Goal: Task Accomplishment & Management: Manage account settings

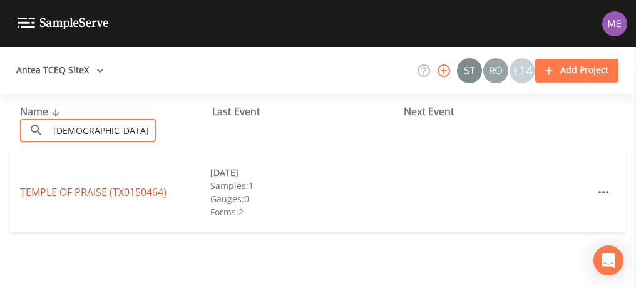
type input "temple of praise"
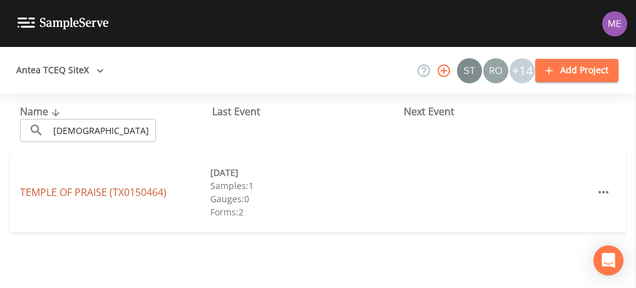
click at [90, 193] on link "TEMPLE OF PRAISE (TX0150464)" at bounding box center [93, 192] width 147 height 14
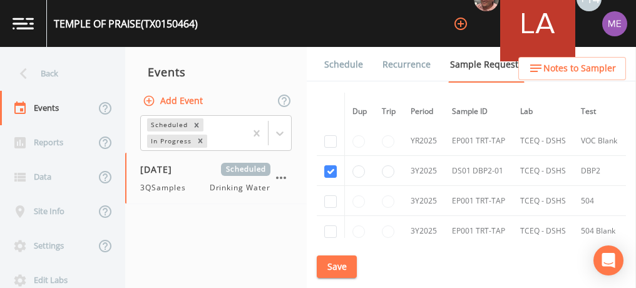
scroll to position [359, 0]
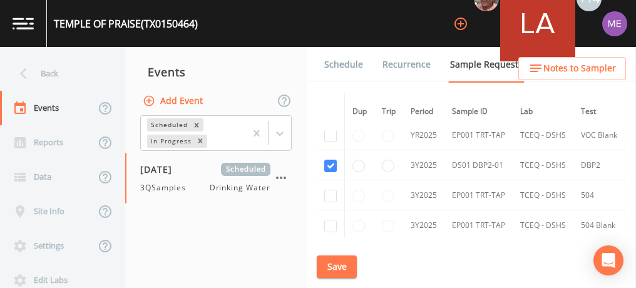
click at [334, 62] on link "Schedule" at bounding box center [344, 64] width 43 height 35
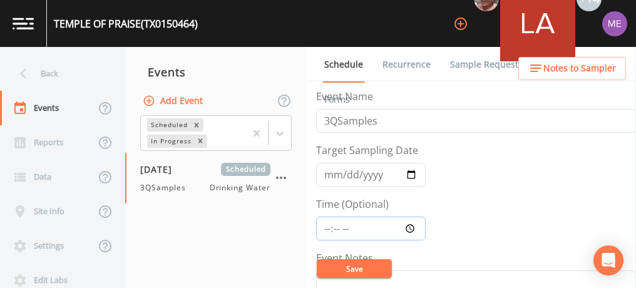
click at [328, 226] on input "Time (Optional)" at bounding box center [371, 229] width 110 height 24
type input "15:15"
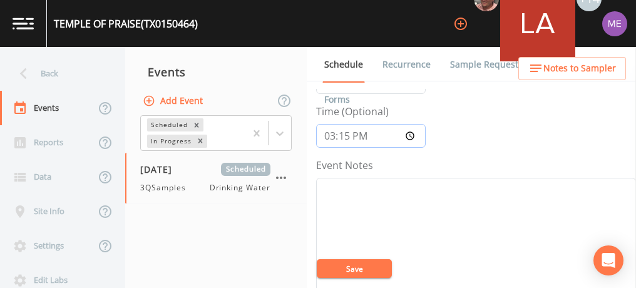
scroll to position [97, 0]
click at [350, 205] on textarea "Event Notes" at bounding box center [476, 252] width 320 height 159
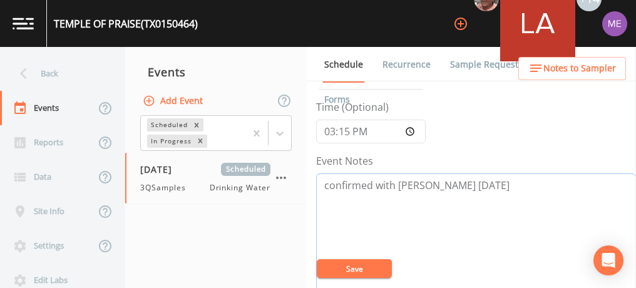
type textarea "confirmed with Frank 9/17/2025"
click at [374, 274] on button "Save" at bounding box center [354, 268] width 75 height 19
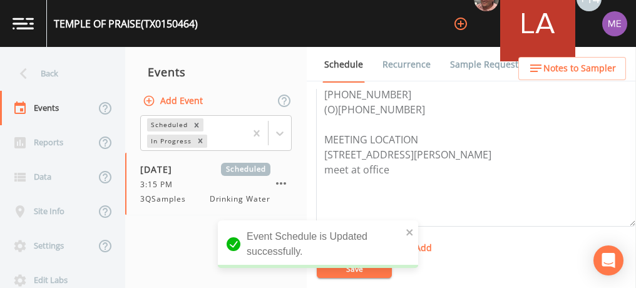
scroll to position [398, 0]
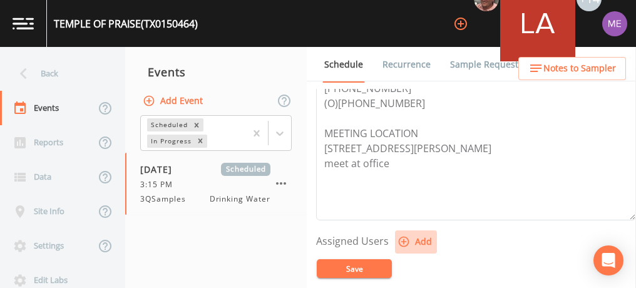
click at [401, 235] on icon "button" at bounding box center [404, 241] width 13 height 13
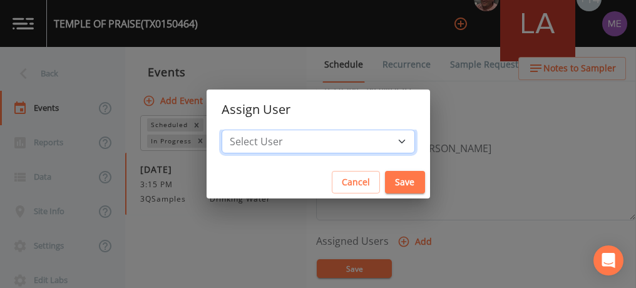
click at [386, 138] on select "Select User Mike Franklin Lauren Saenz Joshua gere Paul David Weber Zachary Eva…" at bounding box center [319, 142] width 194 height 24
select select "6518b6a0-c5fa-4d0f-8e3d-fc6e8623860b"
click at [240, 130] on select "Select User Mike Franklin Lauren Saenz Joshua gere Paul David Weber Zachary Eva…" at bounding box center [319, 142] width 194 height 24
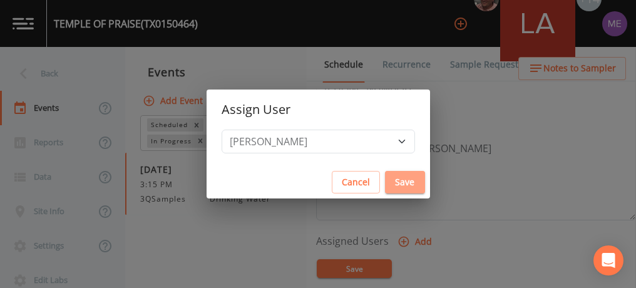
click at [385, 182] on button "Save" at bounding box center [405, 182] width 40 height 23
select select
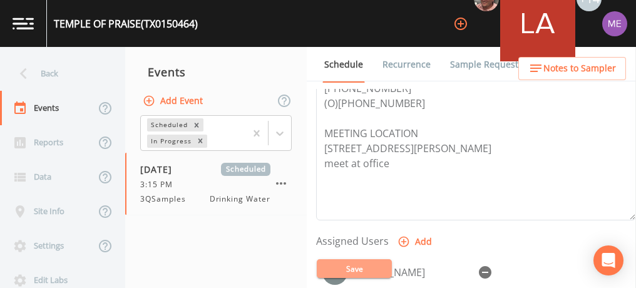
click at [362, 263] on button "Save" at bounding box center [354, 268] width 75 height 19
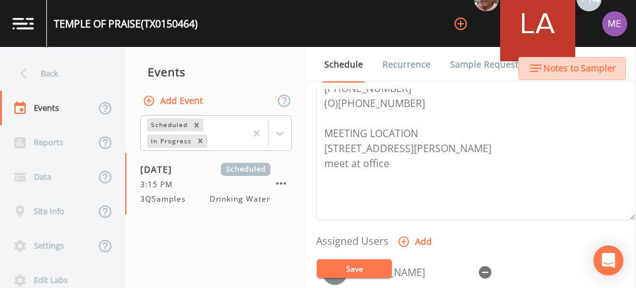
click at [578, 67] on span "Notes to Sampler" at bounding box center [580, 69] width 73 height 16
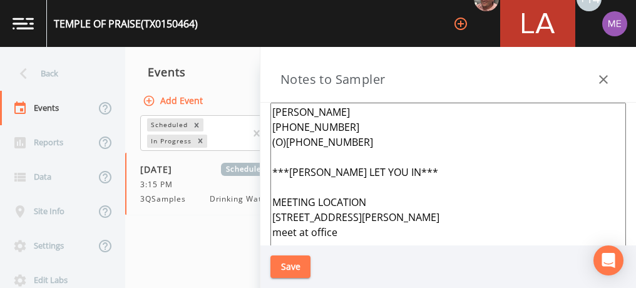
scroll to position [88, 0]
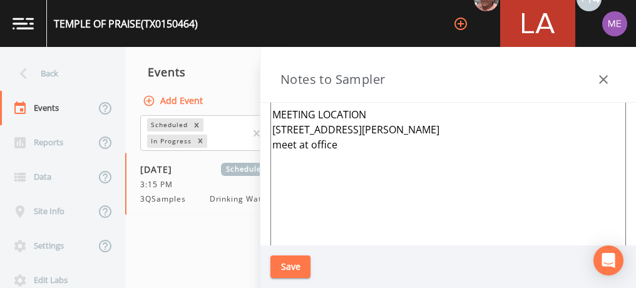
click at [294, 196] on textarea "FRANK JAREGUI 210-673-1000 (O)210-445-7013 ***MIKE WILL LET YOU IN*** MEETING L…" at bounding box center [449, 167] width 356 height 304
click at [346, 153] on textarea "FRANK JAREGUI 210-673-1000 (O)210-445-7013 ***MIKE WILL LET YOU IN*** MEETING L…" at bounding box center [449, 167] width 356 height 304
paste textarea "NE CORNER PROP 1620 PINN RD SAN ANTONIO"
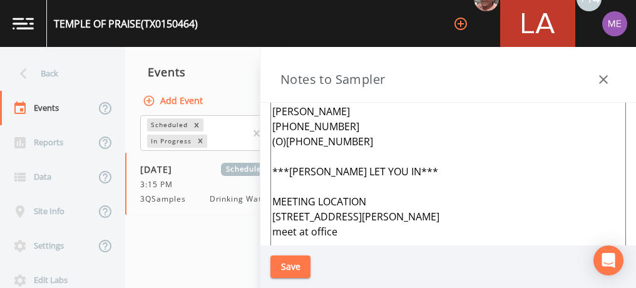
scroll to position [0, 0]
click at [359, 142] on textarea "FRANK JAREGUI 210-673-1000 (O)210-445-7013 ***MIKE WILL LET YOU IN*** MEETING L…" at bounding box center [449, 255] width 356 height 304
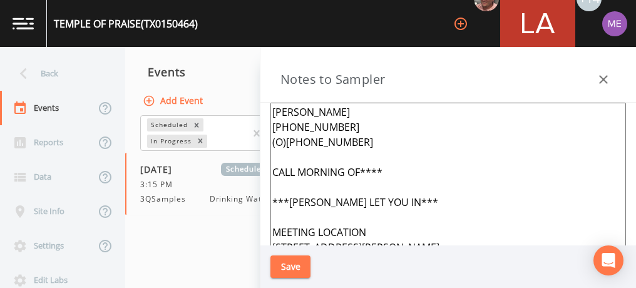
type textarea "FRANK JAREGUI 210-673-1000 (O)210-445-7013 CALL MORNING OF**** ***MIKE WILL LET…"
click at [292, 267] on button "Save" at bounding box center [291, 267] width 40 height 23
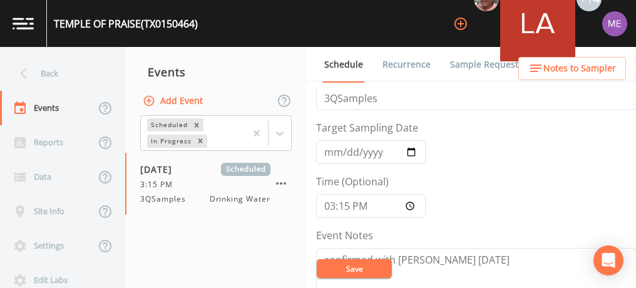
scroll to position [8, 0]
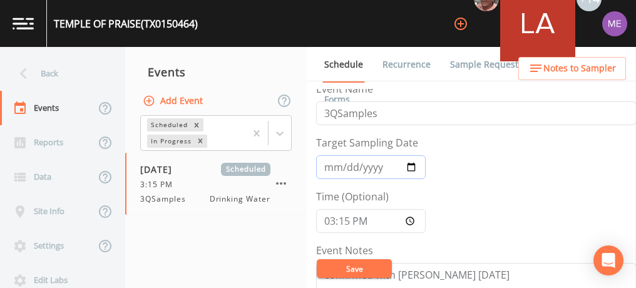
click at [331, 165] on input "2025-07-16" at bounding box center [371, 167] width 110 height 24
type input "2025-09-22"
click at [356, 264] on button "Save" at bounding box center [354, 268] width 75 height 19
click at [349, 270] on button "Save" at bounding box center [354, 268] width 75 height 19
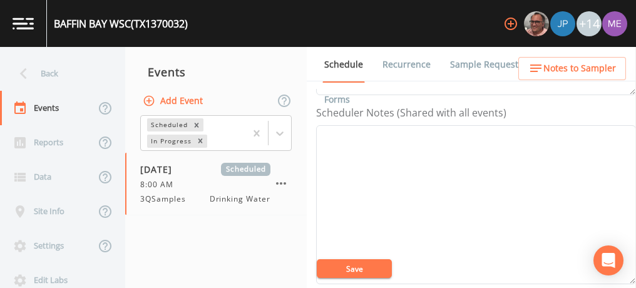
scroll to position [336, 0]
click at [364, 127] on textarea "Event Notes" at bounding box center [476, 203] width 320 height 159
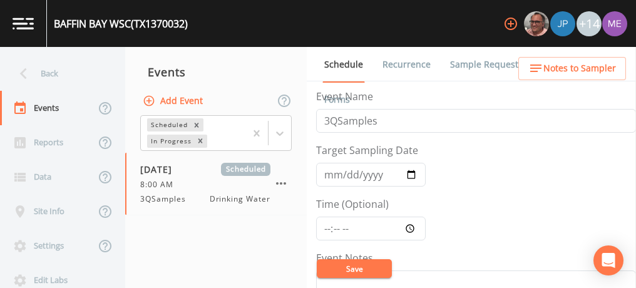
type textarea "[PERSON_NAME] [PHONE_NUMBER]"
click at [326, 225] on input "Time (Optional)" at bounding box center [371, 229] width 110 height 24
type input "08:00"
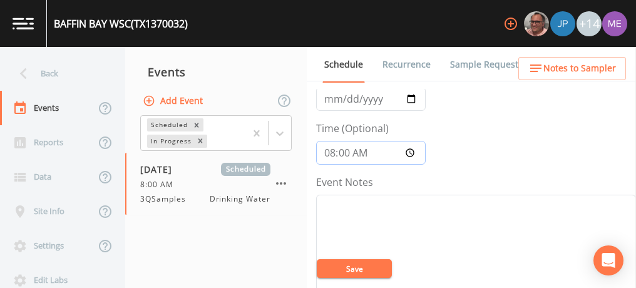
scroll to position [78, 0]
click at [326, 225] on textarea "Event Notes" at bounding box center [476, 272] width 320 height 159
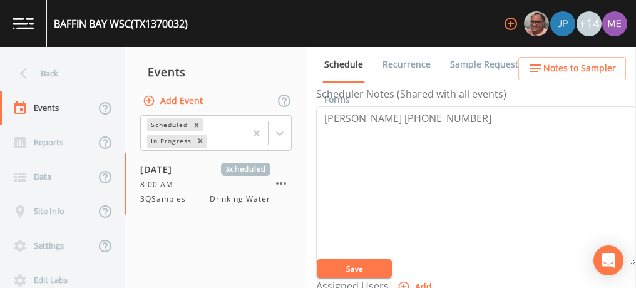
scroll to position [362, 0]
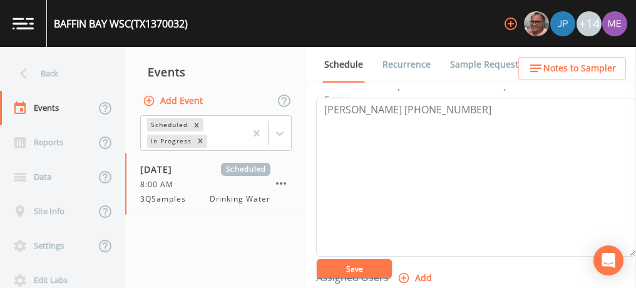
type textarea "confirmed with daniel 9/17"
click at [405, 275] on icon "button" at bounding box center [404, 278] width 13 height 13
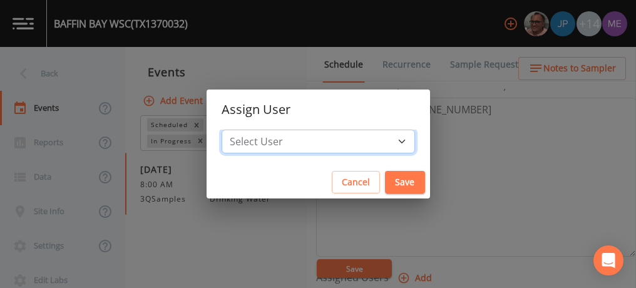
click at [381, 143] on select "Select User Mike Franklin Joshua gere Paul Lauren Saenz David Weber Zachary Eva…" at bounding box center [319, 142] width 194 height 24
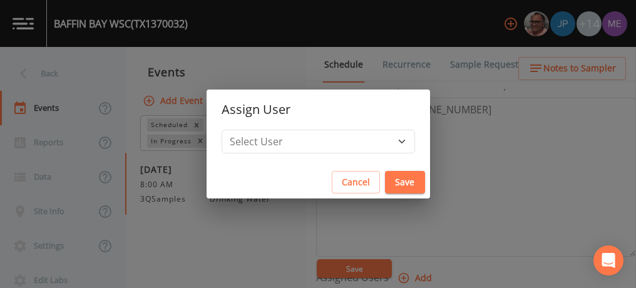
click at [335, 182] on button "Cancel" at bounding box center [356, 182] width 48 height 23
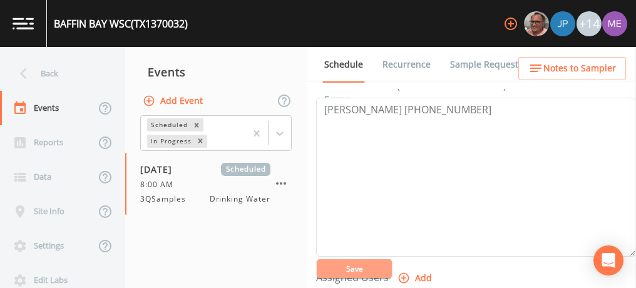
click at [348, 273] on button "Save" at bounding box center [354, 268] width 75 height 19
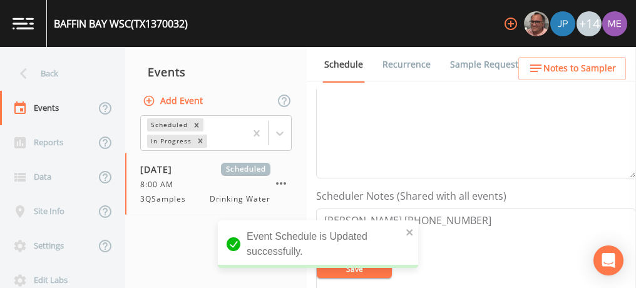
scroll to position [253, 0]
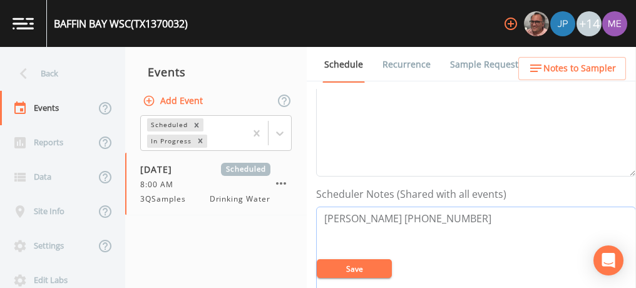
drag, startPoint x: 324, startPoint y: 212, endPoint x: 467, endPoint y: 212, distance: 142.8
click at [467, 212] on textarea "Daniel Alameda 361-522-1527" at bounding box center [476, 286] width 320 height 159
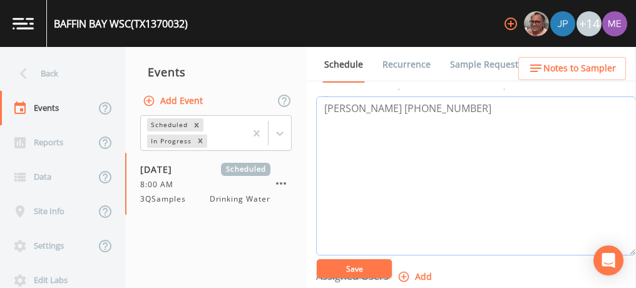
scroll to position [358, 0]
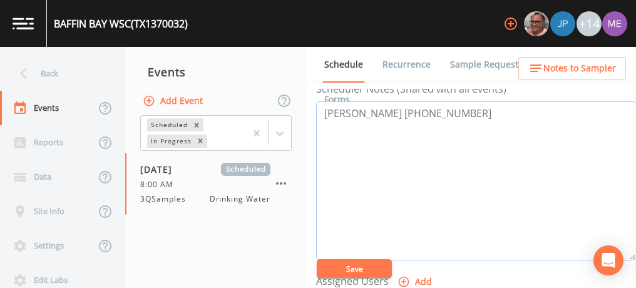
click at [478, 115] on textarea "Daniel Alameda 361-522-1527" at bounding box center [476, 180] width 320 height 159
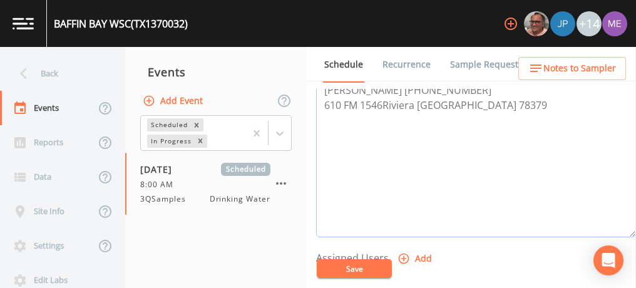
scroll to position [354, 0]
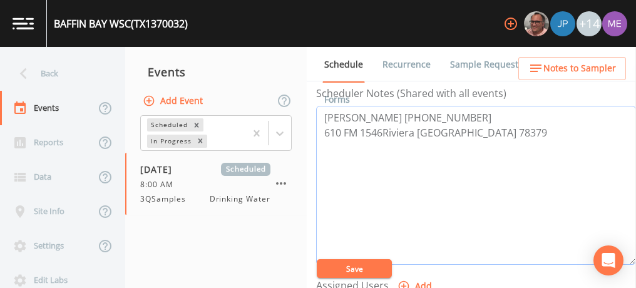
drag, startPoint x: 322, startPoint y: 130, endPoint x: 461, endPoint y: 130, distance: 139.0
click at [461, 130] on textarea "Daniel Alameda 361-522-1527 610 FM 1546Riviera TX 78379" at bounding box center [476, 185] width 320 height 159
type textarea "Daniel Alameda 361-522-1527 610 FM 1546Riviera TX 78379"
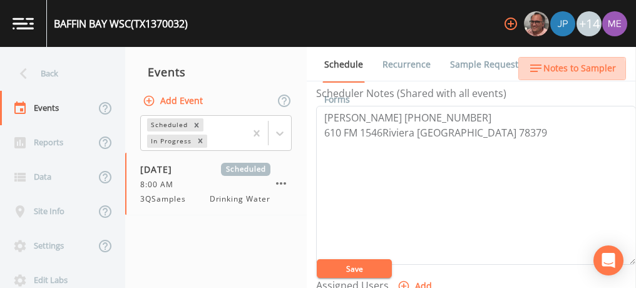
click at [569, 71] on span "Notes to Sampler" at bounding box center [580, 69] width 73 height 16
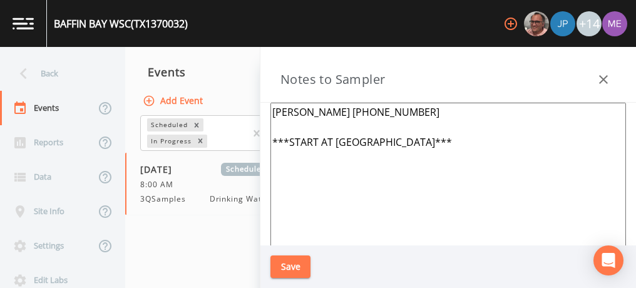
click at [478, 149] on textarea "Daniel Almeda 361-522-1527 ***START AT ESCONDIDO CREEK***" at bounding box center [449, 255] width 356 height 304
paste textarea "610 FM 1546Riviera TX 78379"
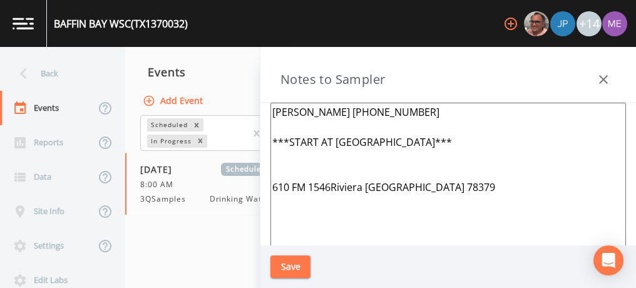
type textarea "Daniel Almeda 361-522-1527 ***START AT ESCONDIDO CREEK*** 610 FM 1546Riviera TX…"
click at [301, 266] on button "Save" at bounding box center [291, 267] width 40 height 23
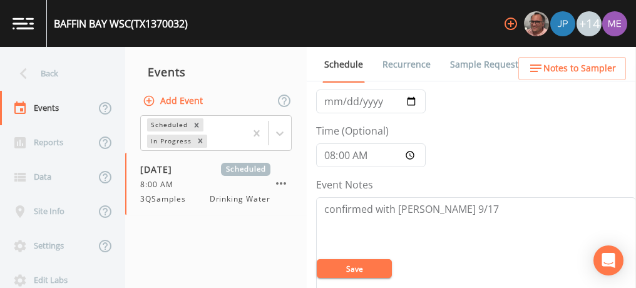
scroll to position [53, 0]
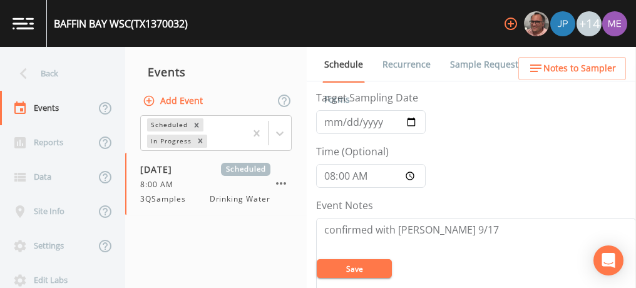
click at [341, 266] on button "Save" at bounding box center [354, 268] width 75 height 19
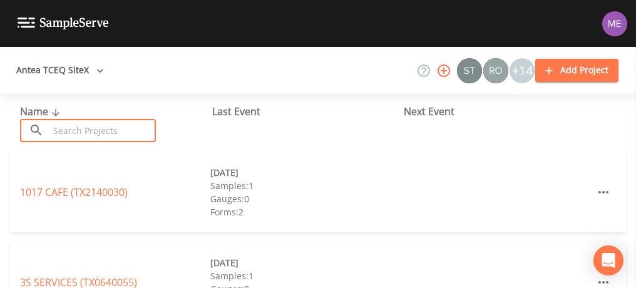
click at [78, 124] on input "text" at bounding box center [102, 130] width 107 height 23
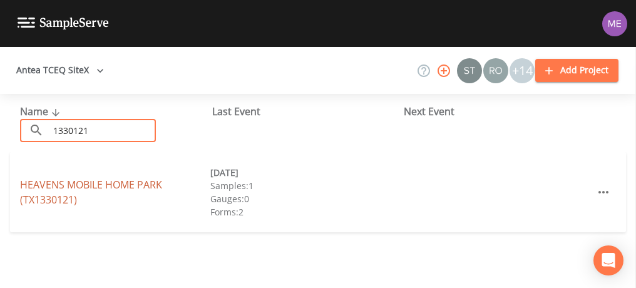
type input "1330121"
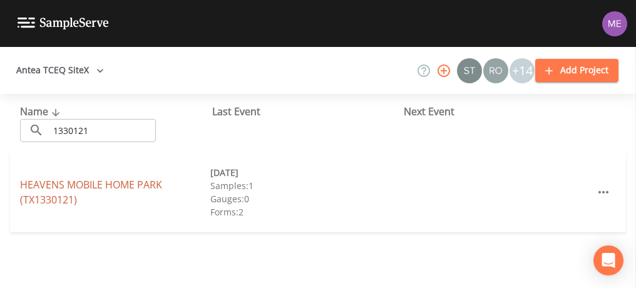
click at [96, 184] on link "HEAVENS MOBILE HOME PARK (TX1330121)" at bounding box center [91, 192] width 142 height 29
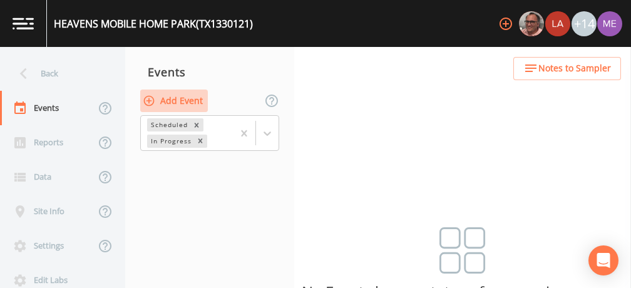
click at [193, 96] on button "Add Event" at bounding box center [174, 101] width 68 height 23
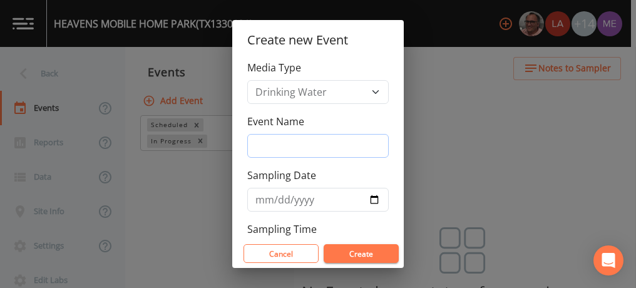
click at [266, 143] on input "Event Name" at bounding box center [318, 146] width 142 height 24
type input "3QSamples"
click at [259, 197] on input "Sampling Date" at bounding box center [318, 200] width 142 height 24
type input "[DATE]"
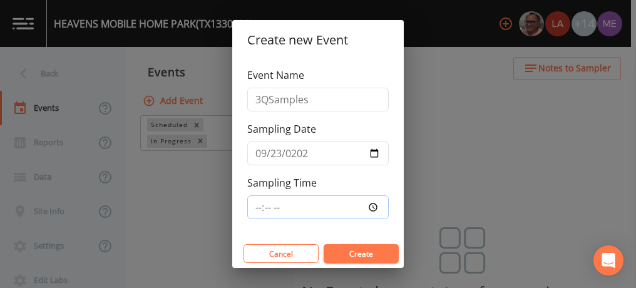
click at [259, 202] on input "Sampling Time" at bounding box center [318, 207] width 142 height 24
click at [349, 247] on button "Create" at bounding box center [361, 253] width 75 height 19
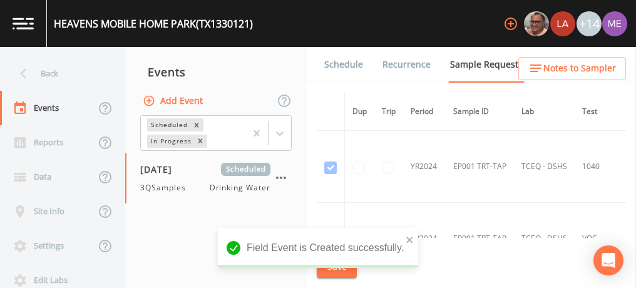
click at [354, 67] on link "Schedule" at bounding box center [344, 64] width 43 height 35
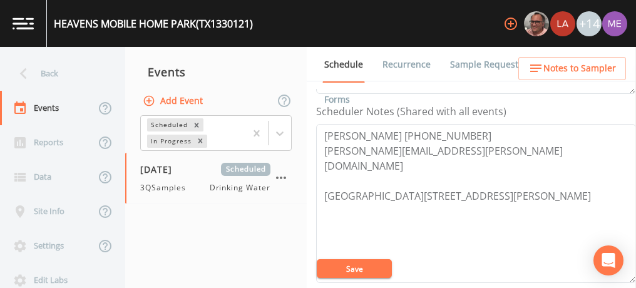
scroll to position [336, 0]
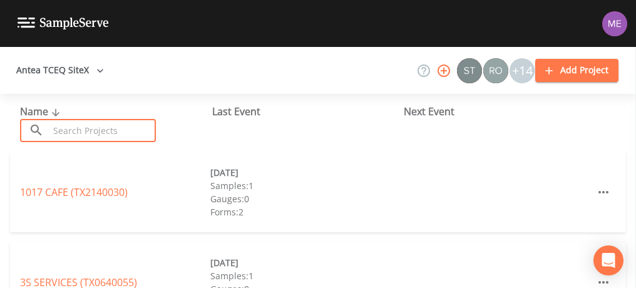
click at [115, 135] on input "text" at bounding box center [102, 130] width 107 height 23
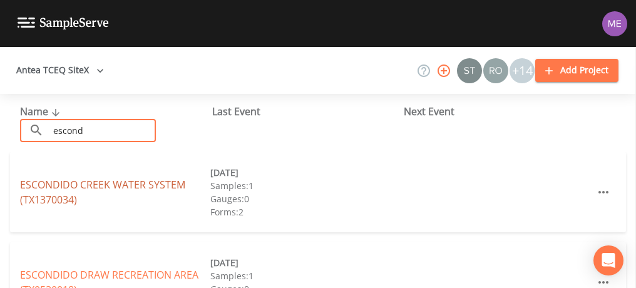
type input "escond"
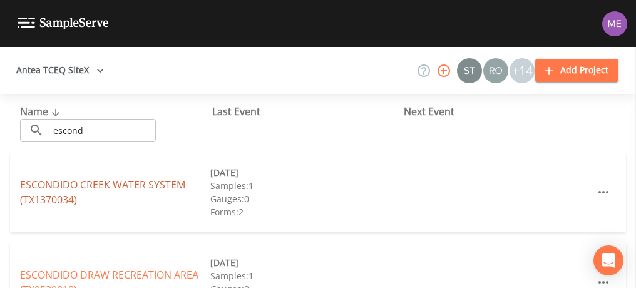
click at [124, 182] on link "ESCONDIDO CREEK WATER SYSTEM (TX1370034)" at bounding box center [102, 192] width 165 height 29
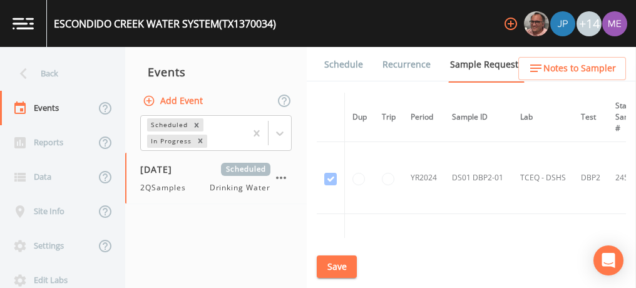
click at [349, 63] on link "Schedule" at bounding box center [344, 64] width 43 height 35
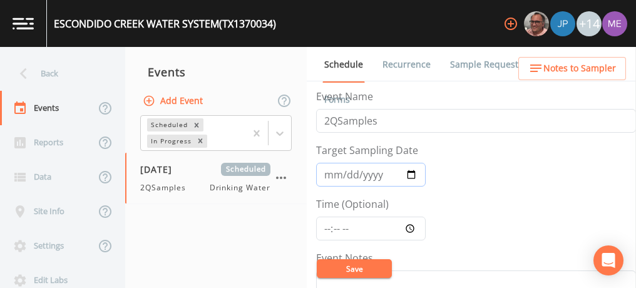
click at [329, 177] on input "2025-04-08" at bounding box center [371, 175] width 110 height 24
type input "2025-09-23"
click at [326, 230] on input "Time (Optional)" at bounding box center [371, 229] width 110 height 24
type input "08:00"
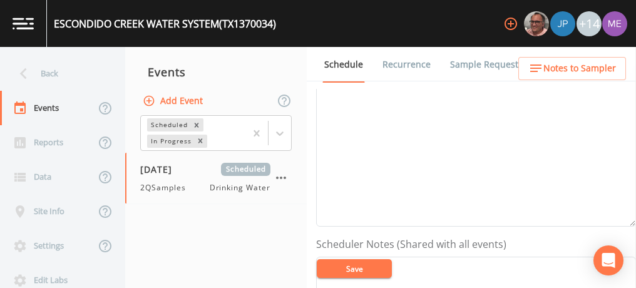
scroll to position [153, 0]
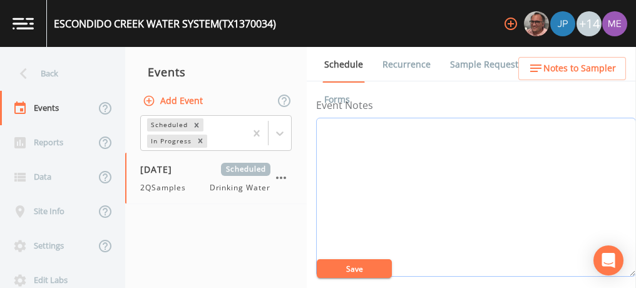
click at [409, 143] on textarea "Event Notes" at bounding box center [476, 197] width 320 height 159
type textarea "confirmed with Daniel 9/17"
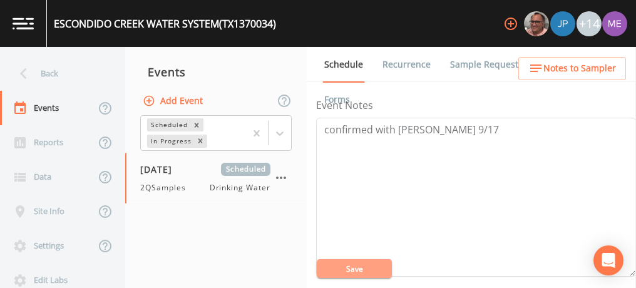
click at [367, 266] on button "Save" at bounding box center [354, 268] width 75 height 19
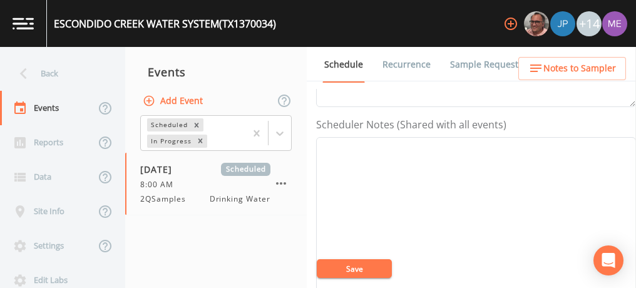
scroll to position [326, 0]
click at [353, 147] on textarea "Event Notes" at bounding box center [476, 213] width 320 height 159
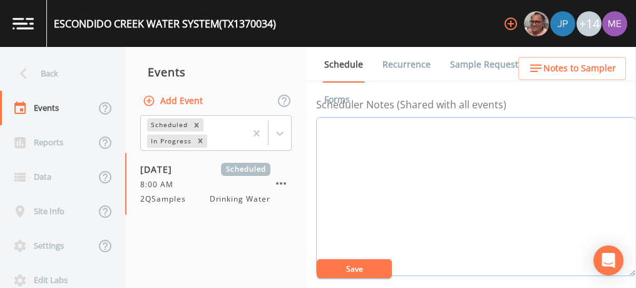
scroll to position [342, 0]
click at [340, 128] on textarea "Event Notes" at bounding box center [476, 197] width 320 height 159
paste textarea "Daniel Alameda 361-522-1527"
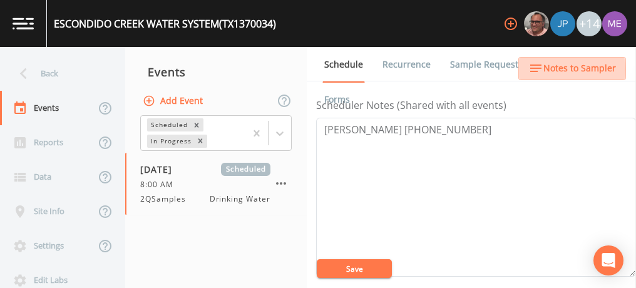
click at [550, 70] on span "Notes to Sampler" at bounding box center [580, 69] width 73 height 16
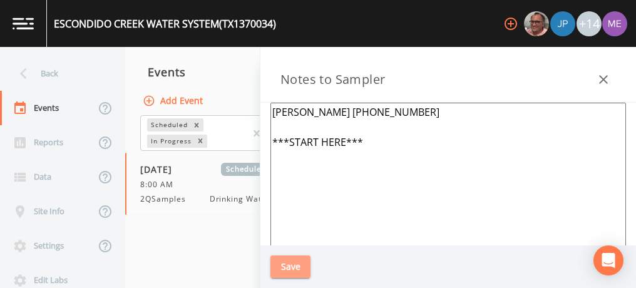
click at [291, 262] on button "Save" at bounding box center [291, 267] width 40 height 23
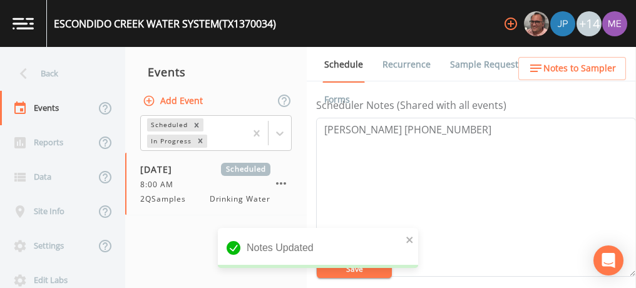
click at [324, 269] on div "Notes Updated" at bounding box center [318, 253] width 200 height 50
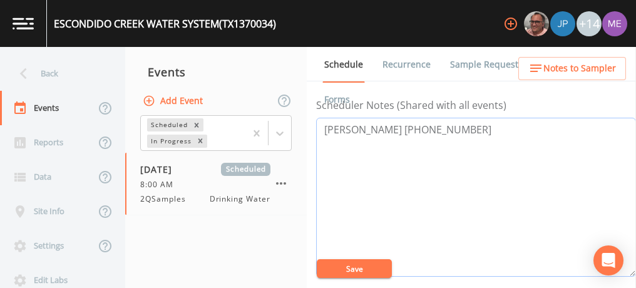
click at [493, 121] on textarea "Daniel Alameda 361-522-1527" at bounding box center [476, 197] width 320 height 159
type textarea "Daniel Alameda 361-522-1527 4310 MeadowLark Ln Kingsville TX 78363"
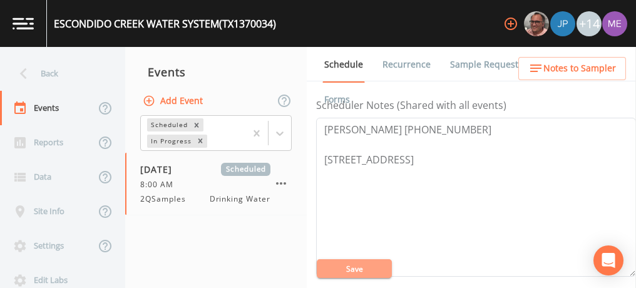
click at [359, 266] on button "Save" at bounding box center [354, 268] width 75 height 19
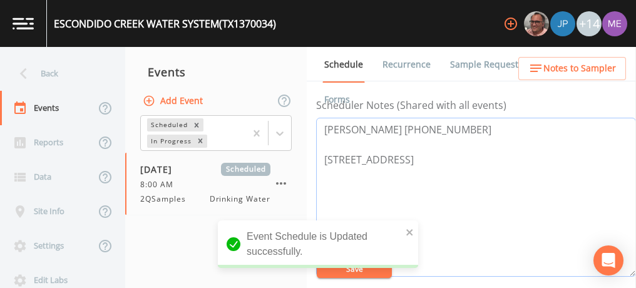
drag, startPoint x: 325, startPoint y: 155, endPoint x: 417, endPoint y: 170, distance: 93.2
click at [417, 170] on textarea "Daniel Alameda 361-522-1527 4310 MeadowLark Ln Kingsville TX 78363" at bounding box center [476, 197] width 320 height 159
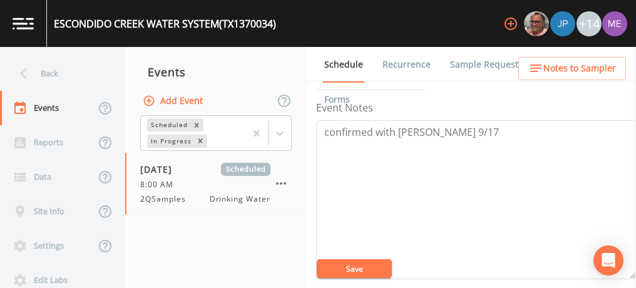
scroll to position [151, 0]
click at [356, 270] on button "Save" at bounding box center [354, 268] width 75 height 19
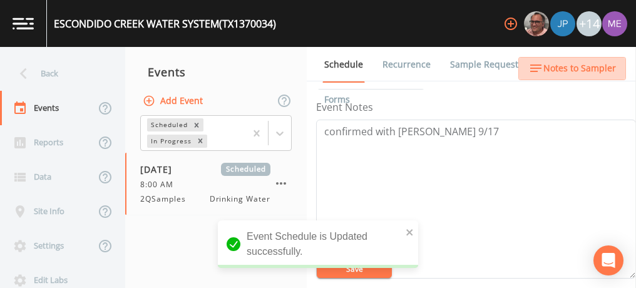
click at [574, 62] on span "Notes to Sampler" at bounding box center [580, 69] width 73 height 16
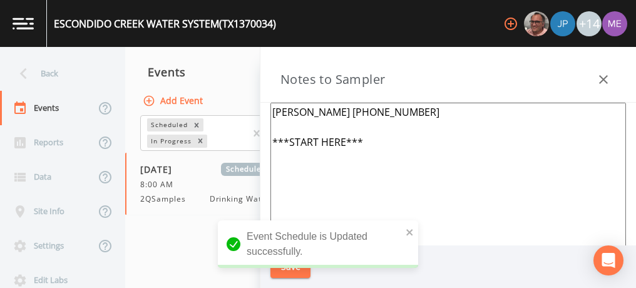
click at [379, 143] on textarea "Daniel Almeda 361-522-1527 ***START HERE***" at bounding box center [449, 255] width 356 height 304
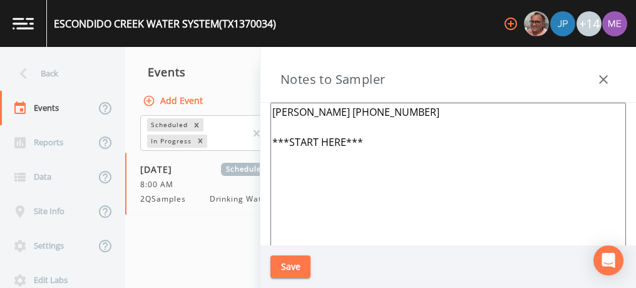
paste textarea "4310 MeadowLark Ln Kingsville TX 78363"
type textarea "Daniel Almeda 361-522-1527 ***START HERE*** 4310 MeadowLark Ln Kingsville TX 78…"
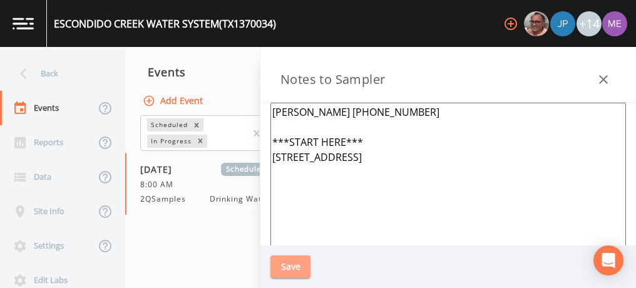
click at [287, 266] on button "Save" at bounding box center [291, 267] width 40 height 23
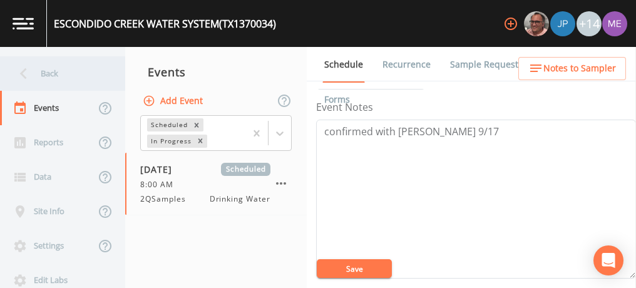
click at [53, 74] on div "Back" at bounding box center [56, 73] width 113 height 34
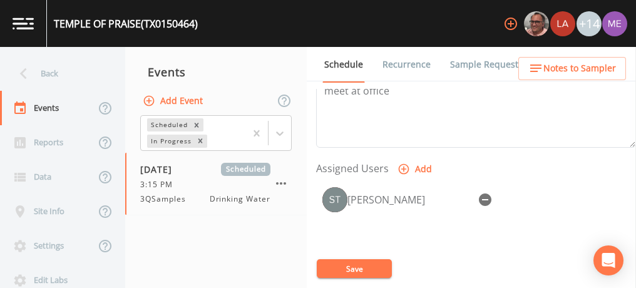
scroll to position [472, 0]
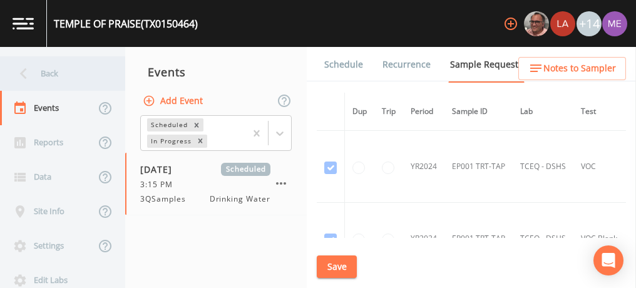
click at [46, 74] on div "Back" at bounding box center [56, 73] width 113 height 34
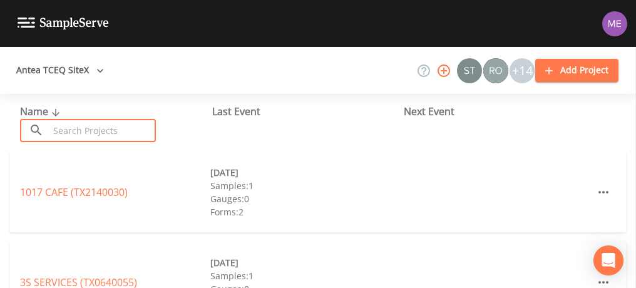
click at [76, 125] on input "text" at bounding box center [102, 130] width 107 height 23
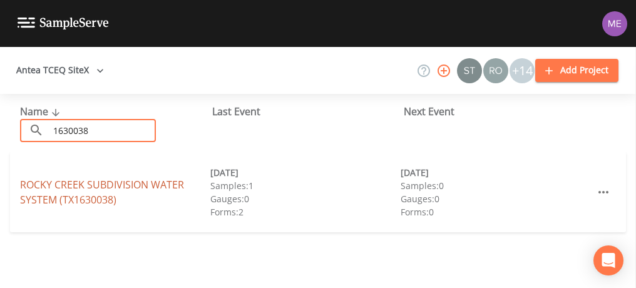
type input "1630038"
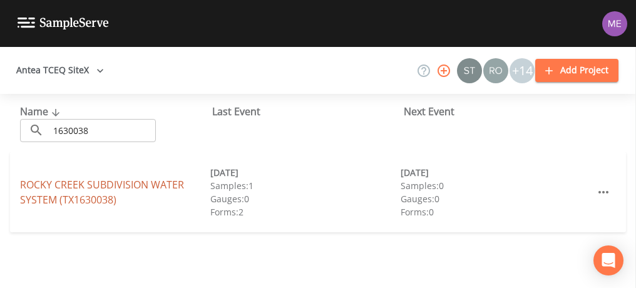
click at [99, 181] on link "ROCKY CREEK SUBDIVISION WATER SYSTEM (TX1630038)" at bounding box center [102, 192] width 164 height 29
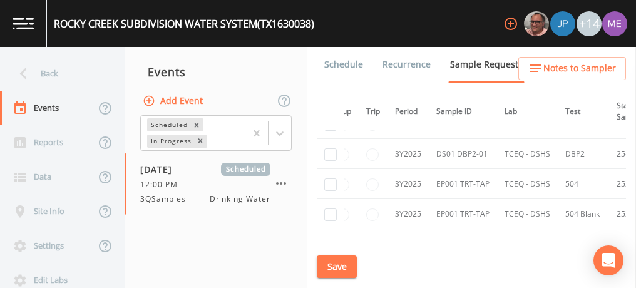
scroll to position [268, 0]
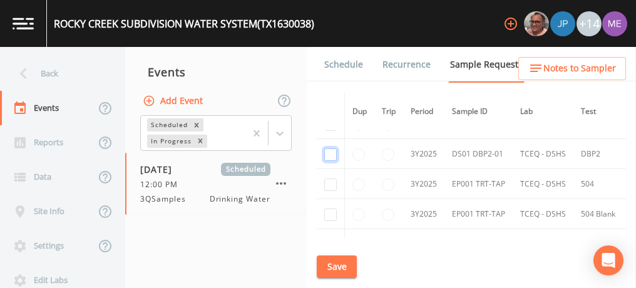
click at [331, 151] on input "checkbox" at bounding box center [330, 154] width 13 height 13
checkbox input "true"
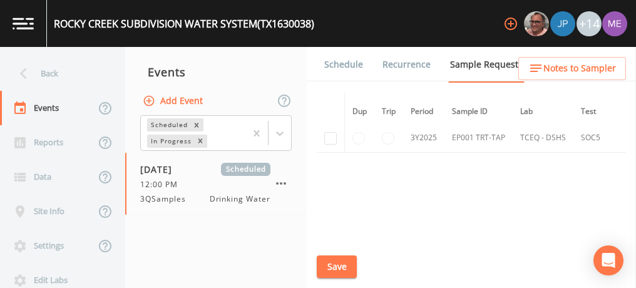
scroll to position [468, 0]
click at [334, 66] on link "Schedule" at bounding box center [344, 64] width 43 height 35
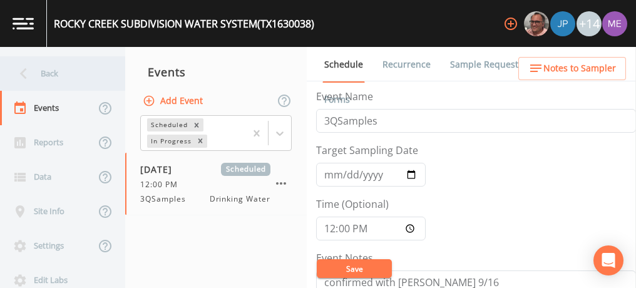
click at [48, 69] on div "Back" at bounding box center [56, 73] width 113 height 34
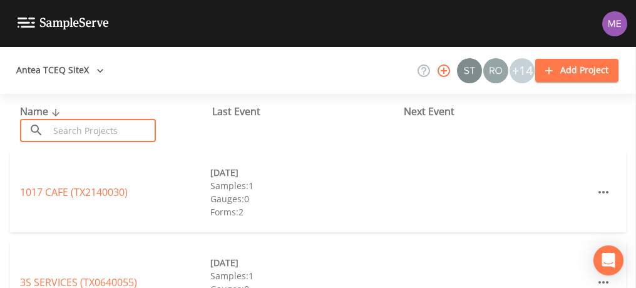
click at [88, 130] on input "text" at bounding box center [102, 130] width 107 height 23
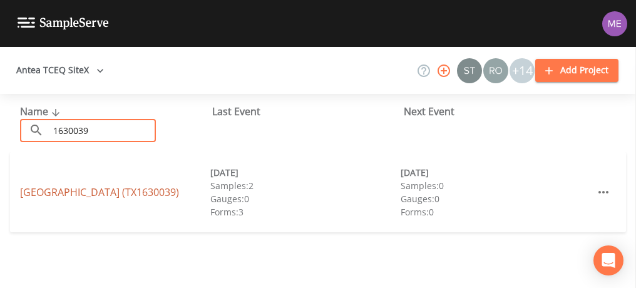
type input "1630039"
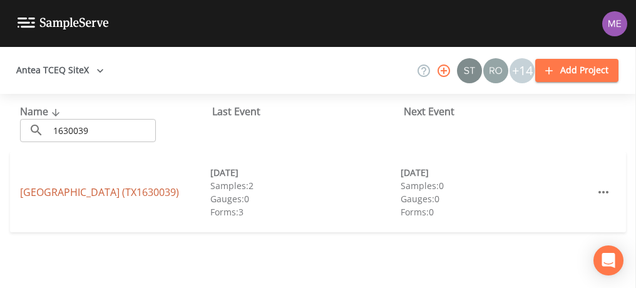
click at [132, 194] on link "[GEOGRAPHIC_DATA] (TX1630039)" at bounding box center [99, 192] width 159 height 14
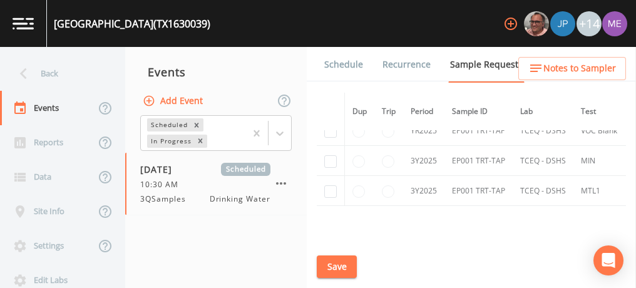
scroll to position [795, 0]
click at [380, 177] on td at bounding box center [389, 192] width 29 height 30
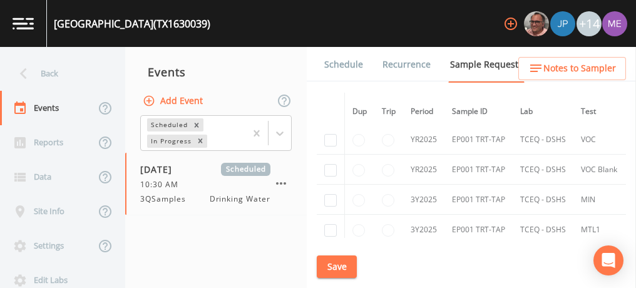
scroll to position [757, 0]
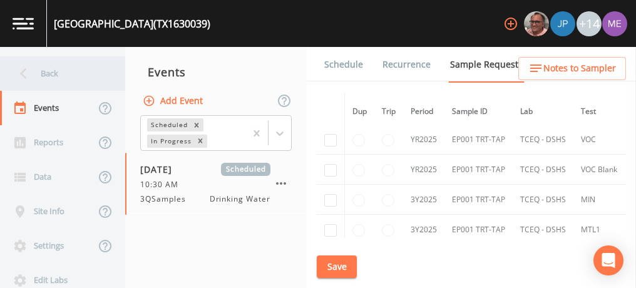
click at [41, 77] on div "Back" at bounding box center [56, 73] width 113 height 34
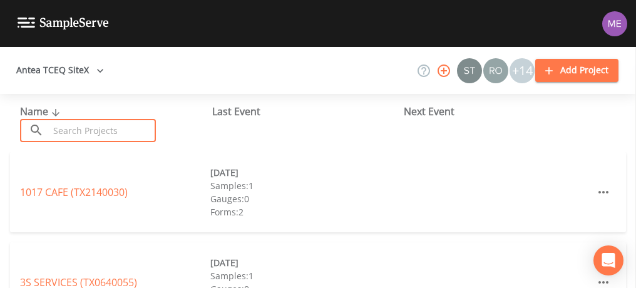
click at [84, 131] on input "text" at bounding box center [102, 130] width 107 height 23
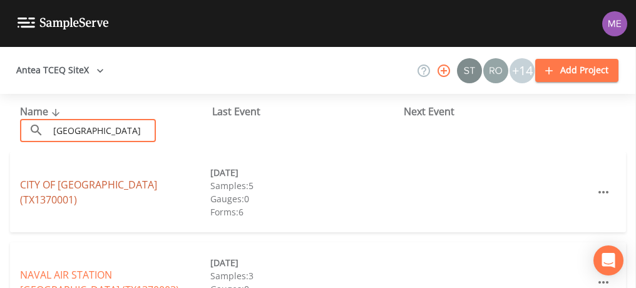
type input "[GEOGRAPHIC_DATA]"
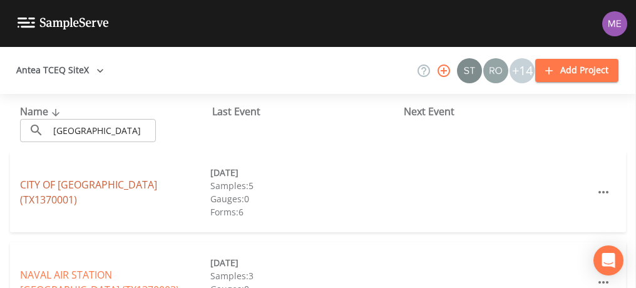
click at [95, 194] on link "CITY OF [GEOGRAPHIC_DATA] (TX1370001)" at bounding box center [88, 192] width 137 height 29
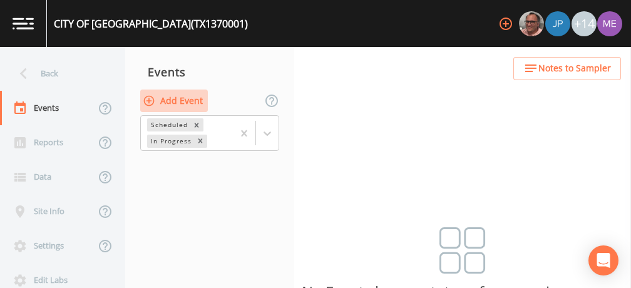
click at [180, 101] on button "Add Event" at bounding box center [174, 101] width 68 height 23
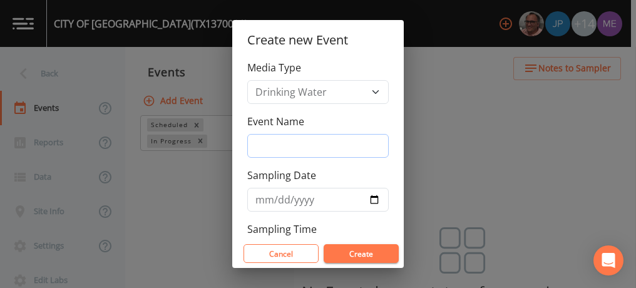
click at [284, 140] on input "Event Name" at bounding box center [318, 146] width 142 height 24
type input "3QSamples"
click at [260, 197] on input "Sampling Date" at bounding box center [318, 200] width 142 height 24
type input "[DATE]"
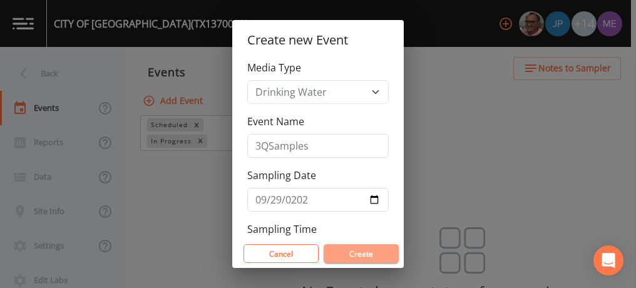
click at [344, 255] on button "Create" at bounding box center [361, 253] width 75 height 19
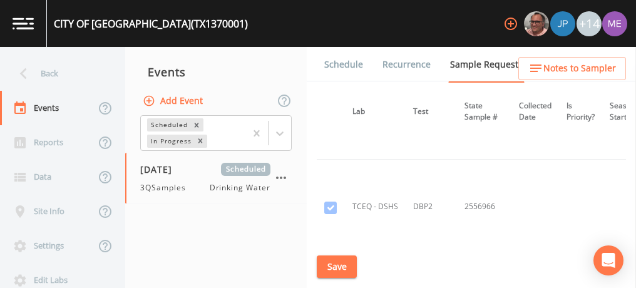
scroll to position [7518, 169]
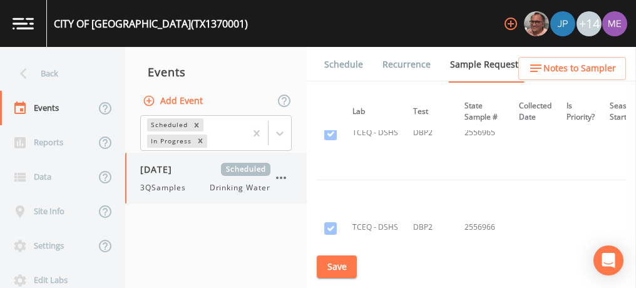
click at [181, 175] on span "[DATE]" at bounding box center [160, 169] width 41 height 13
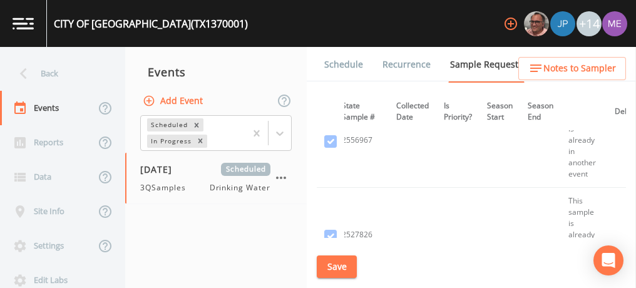
scroll to position [7699, 291]
click at [279, 177] on icon "button" at bounding box center [281, 177] width 15 height 15
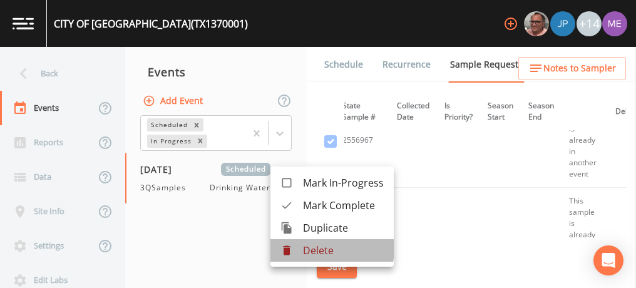
click at [313, 248] on p "Delete" at bounding box center [343, 250] width 81 height 15
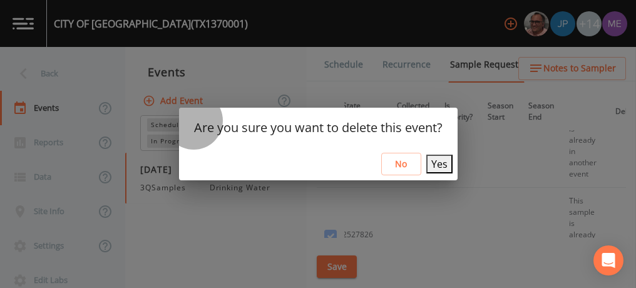
click at [429, 166] on button "Yes" at bounding box center [439, 164] width 26 height 19
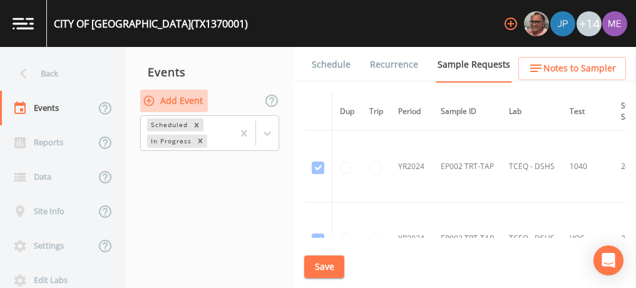
click at [197, 98] on button "Add Event" at bounding box center [174, 101] width 68 height 23
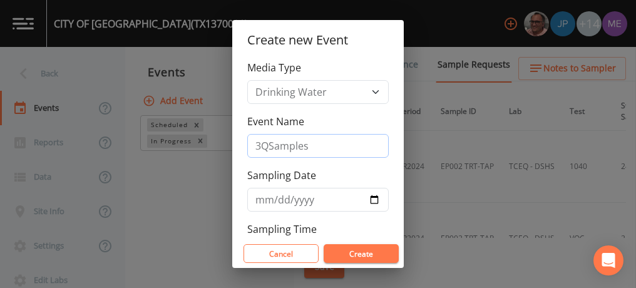
click at [301, 146] on input "3QSamples" at bounding box center [318, 146] width 142 height 24
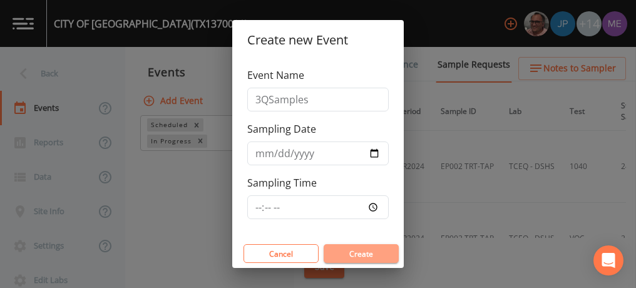
click at [364, 254] on button "Create" at bounding box center [361, 253] width 75 height 19
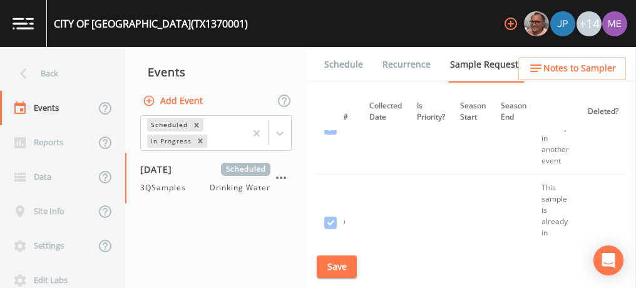
scroll to position [7524, 323]
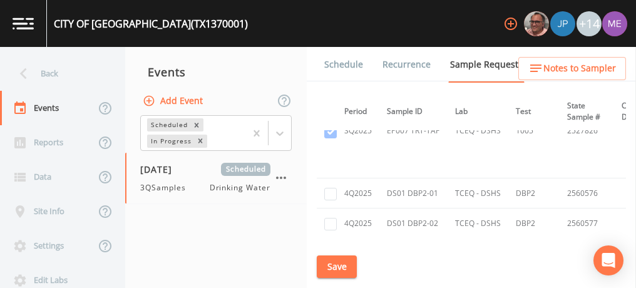
scroll to position [7803, 48]
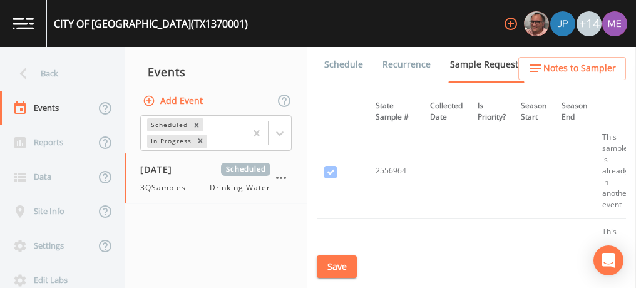
scroll to position [7385, 257]
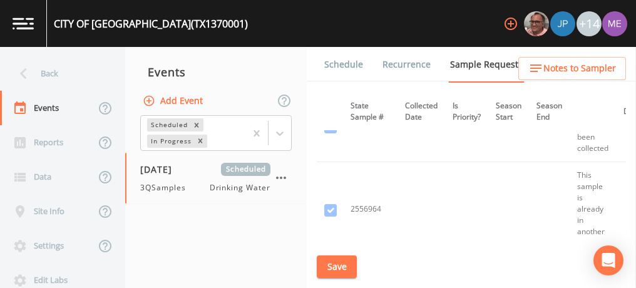
scroll to position [7347, 323]
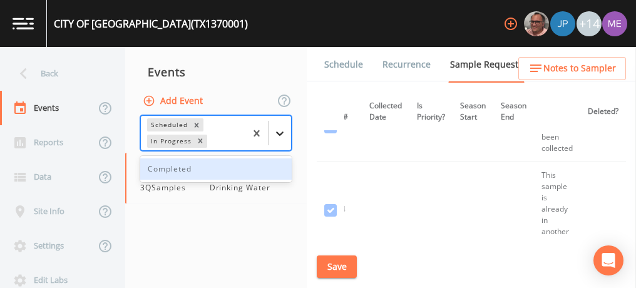
click at [281, 133] on icon at bounding box center [280, 134] width 8 height 4
click at [257, 168] on div "Completed" at bounding box center [216, 168] width 152 height 21
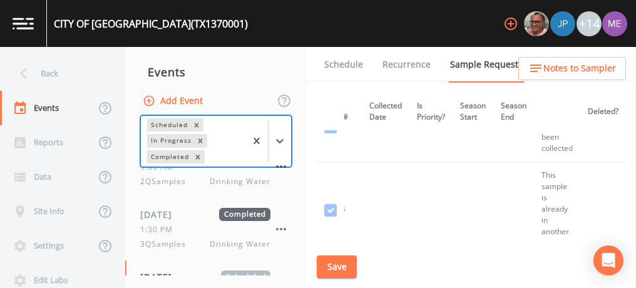
scroll to position [235, 0]
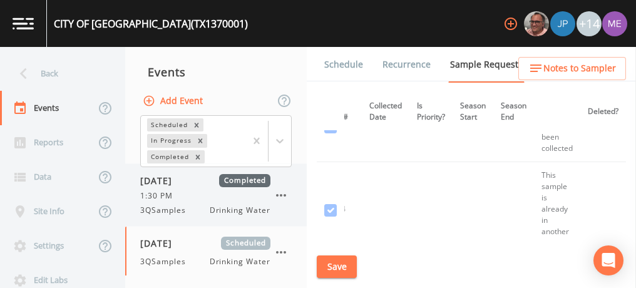
click at [241, 197] on div "1:30 PM" at bounding box center [205, 195] width 130 height 11
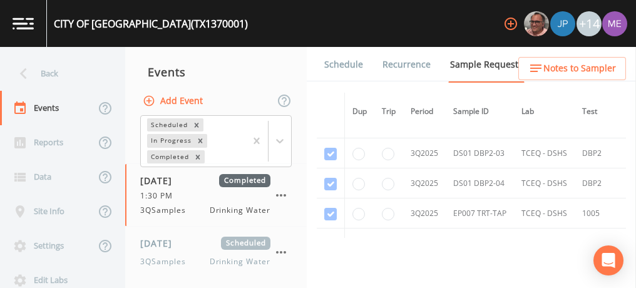
scroll to position [6318, 0]
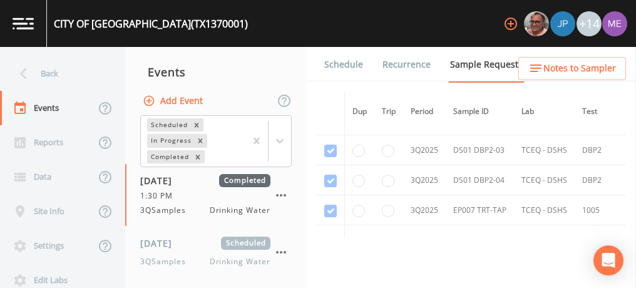
click at [354, 60] on link "Schedule" at bounding box center [344, 64] width 43 height 35
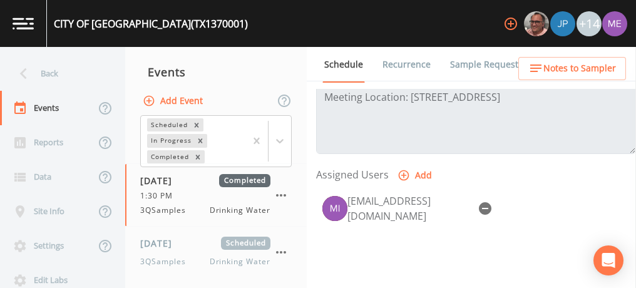
scroll to position [466, 0]
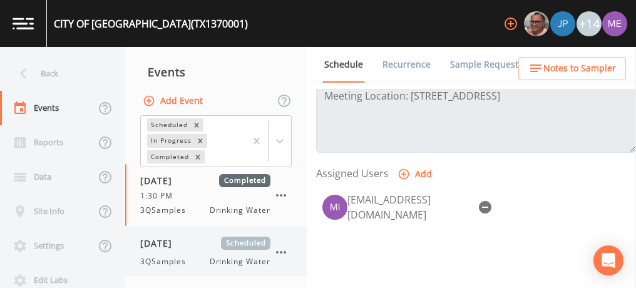
click at [157, 240] on span "[DATE]" at bounding box center [160, 243] width 41 height 13
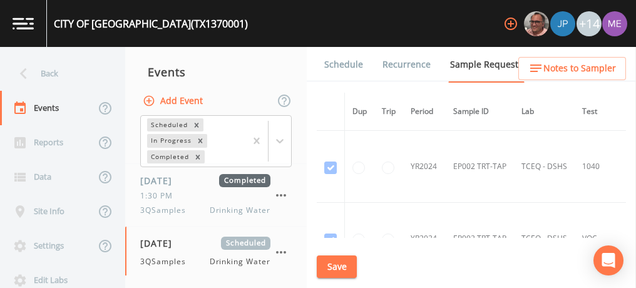
click at [343, 64] on link "Schedule" at bounding box center [344, 64] width 43 height 35
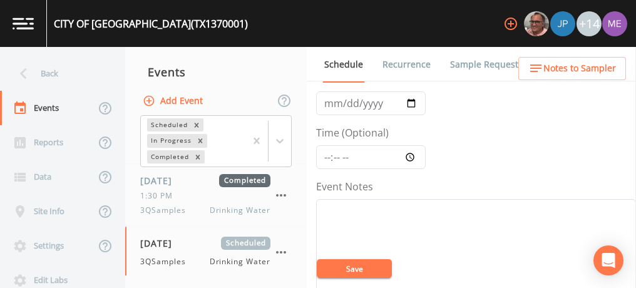
scroll to position [69, 0]
click at [332, 157] on input "Time (Optional)" at bounding box center [371, 160] width 110 height 24
type input "12:00"
click at [488, 61] on link "Sample Requests" at bounding box center [486, 64] width 76 height 35
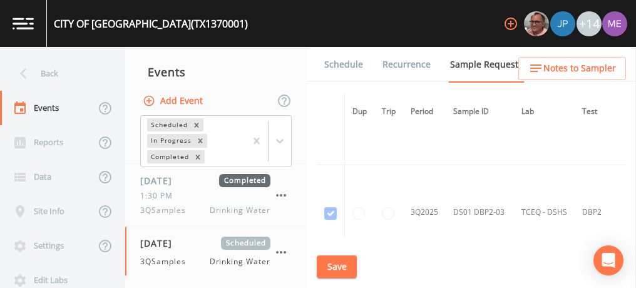
scroll to position [7523, 0]
click at [355, 65] on link "Schedule" at bounding box center [344, 64] width 43 height 35
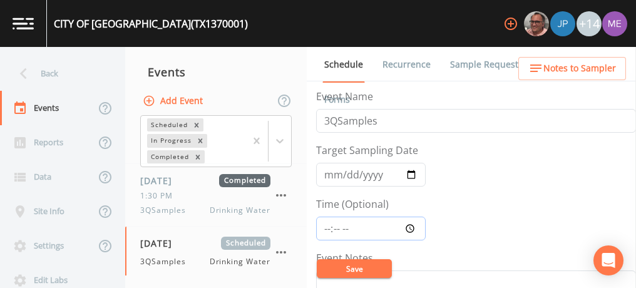
click at [329, 229] on input "Time (Optional)" at bounding box center [371, 229] width 110 height 24
type input "12:00"
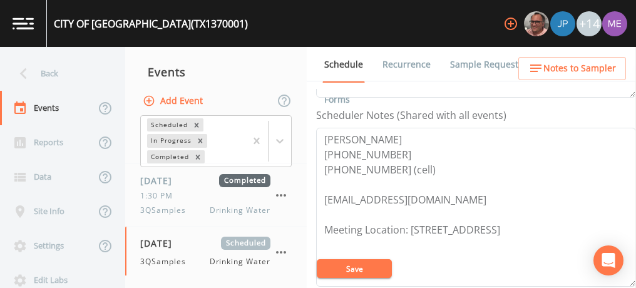
scroll to position [333, 0]
click at [354, 261] on button "Save" at bounding box center [354, 268] width 75 height 19
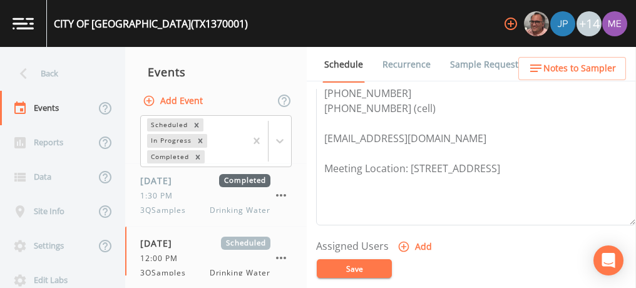
scroll to position [406, 0]
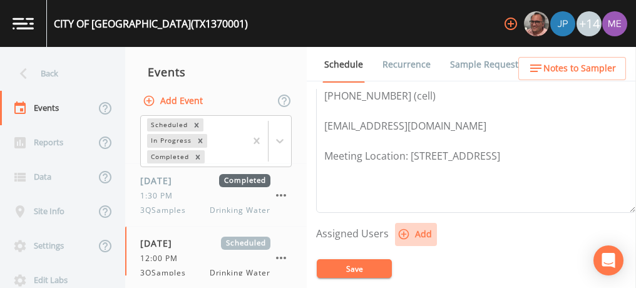
click at [405, 230] on icon "button" at bounding box center [404, 234] width 13 height 13
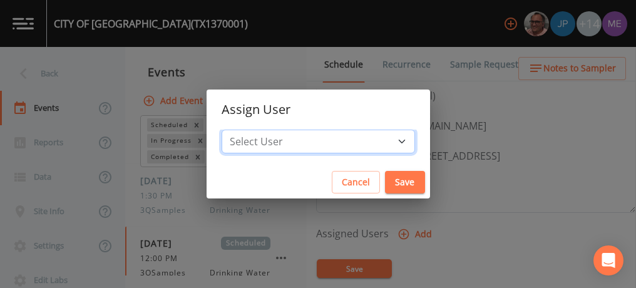
click at [384, 138] on select "Select User Mike Franklin Joshua gere Paul Lauren Saenz David Weber Zachary Eva…" at bounding box center [319, 142] width 194 height 24
select select "6518b6a0-c5fa-4d0f-8e3d-fc6e8623860b"
click at [240, 130] on select "Select User Mike Franklin Joshua gere Paul Lauren Saenz David Weber Zachary Eva…" at bounding box center [319, 142] width 194 height 24
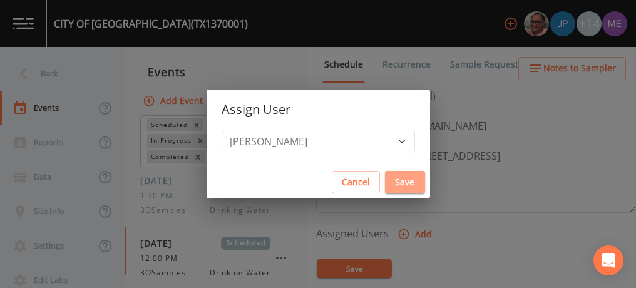
click at [385, 183] on button "Save" at bounding box center [405, 182] width 40 height 23
select select
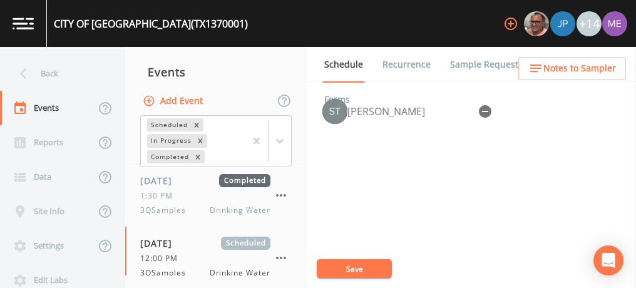
scroll to position [562, 0]
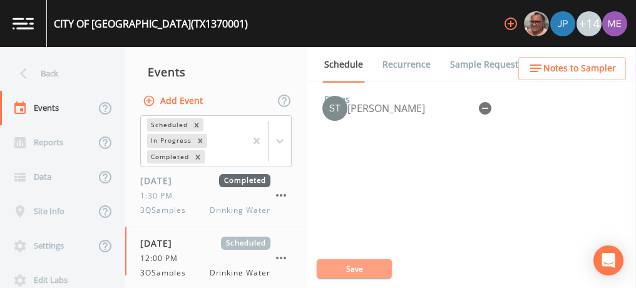
click at [357, 267] on button "Save" at bounding box center [354, 268] width 75 height 19
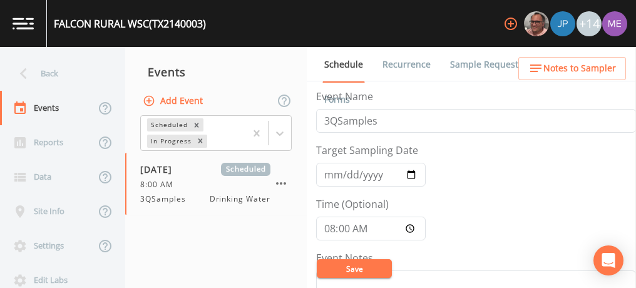
scroll to position [328, 0]
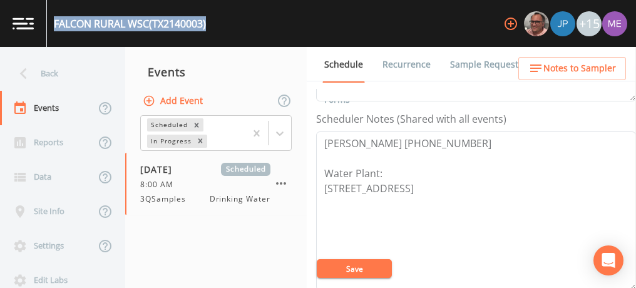
drag, startPoint x: 52, startPoint y: 22, endPoint x: 214, endPoint y: 31, distance: 162.4
click at [214, 31] on div "FALCON RURAL WSC (TX2140003) +15" at bounding box center [318, 23] width 636 height 47
copy div "FALCON RURAL WSC (TX2140003)"
click at [492, 66] on link "Sample Requests" at bounding box center [486, 64] width 76 height 35
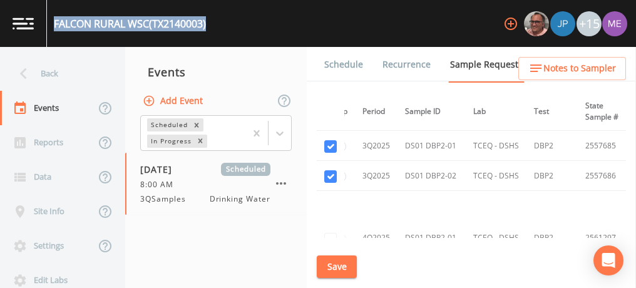
scroll to position [1764, 48]
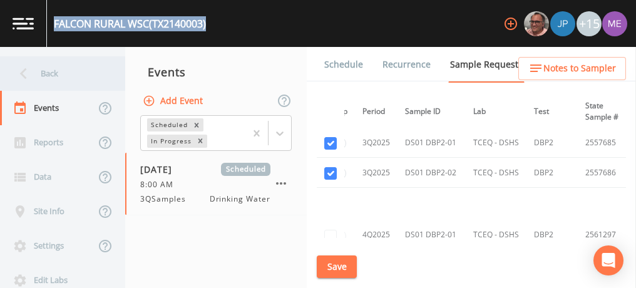
click at [44, 74] on div "Back" at bounding box center [56, 73] width 113 height 34
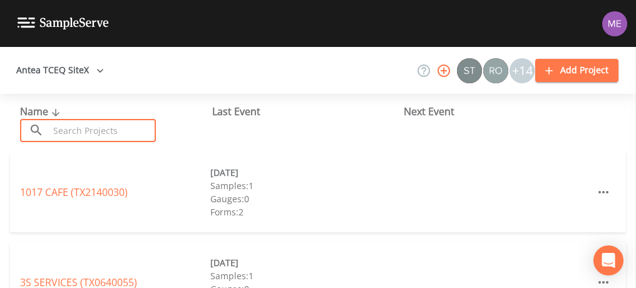
click at [91, 129] on input "text" at bounding box center [102, 130] width 107 height 23
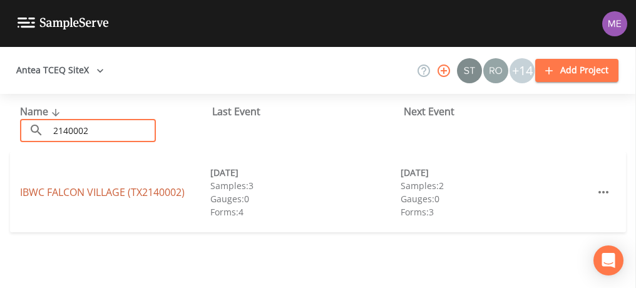
type input "2140002"
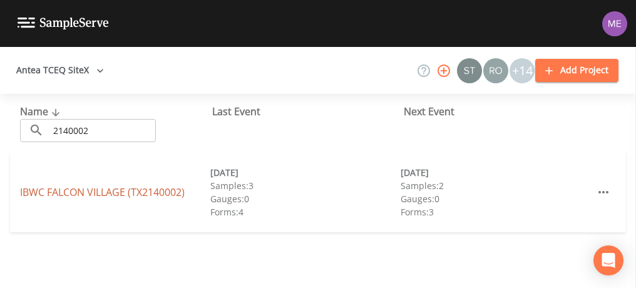
click at [101, 189] on link "IBWC FALCON VILLAGE (TX2140002)" at bounding box center [102, 192] width 165 height 14
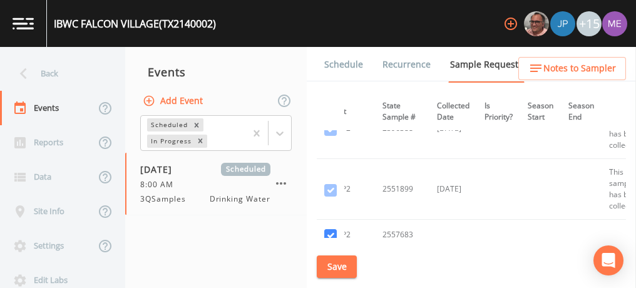
scroll to position [1794, 251]
click at [356, 64] on link "Schedule" at bounding box center [344, 64] width 43 height 35
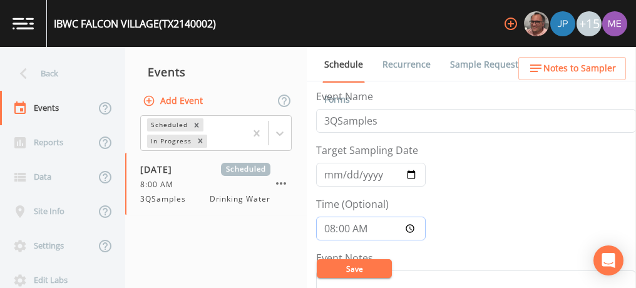
click at [333, 225] on input "08:00:00" at bounding box center [371, 229] width 110 height 24
type input "09:00"
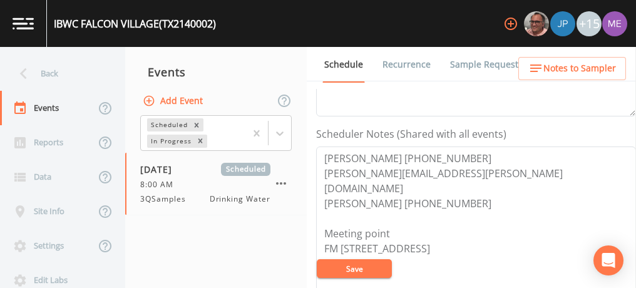
scroll to position [466, 0]
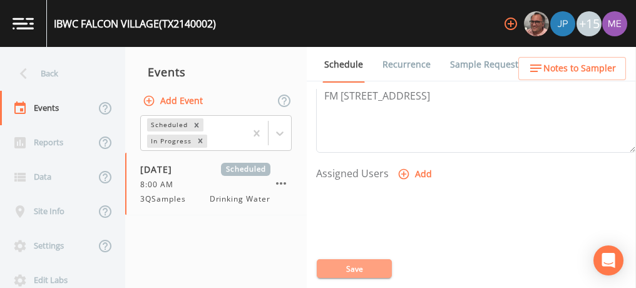
click at [361, 269] on button "Save" at bounding box center [354, 268] width 75 height 19
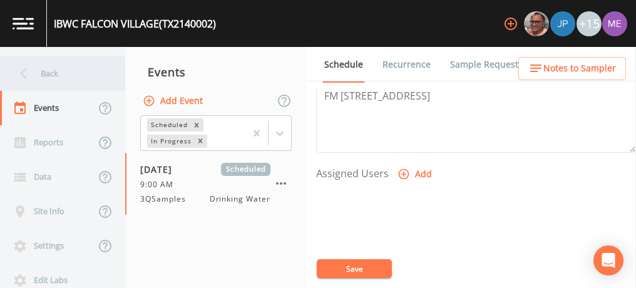
click at [49, 76] on div "Back" at bounding box center [56, 73] width 113 height 34
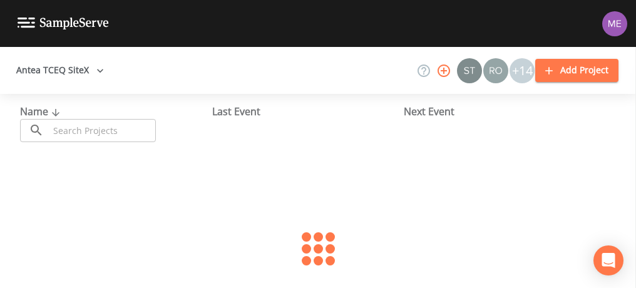
click at [77, 130] on input "text" at bounding box center [102, 130] width 107 height 23
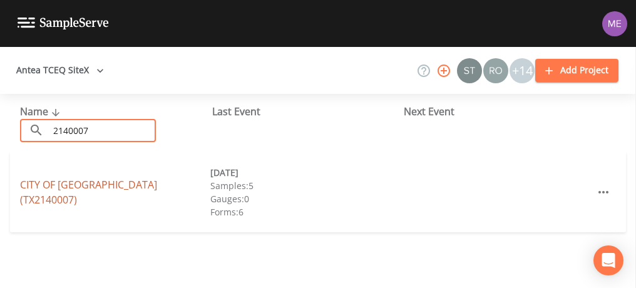
type input "2140007"
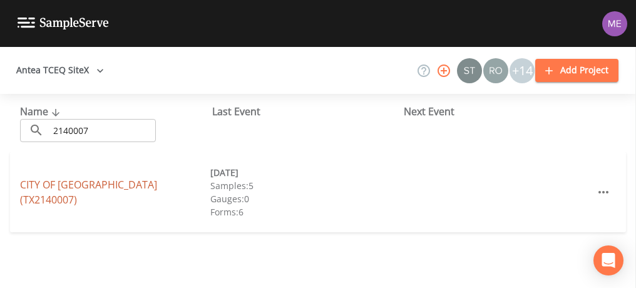
click at [78, 188] on link "CITY OF ROMA (TX2140007)" at bounding box center [88, 192] width 137 height 29
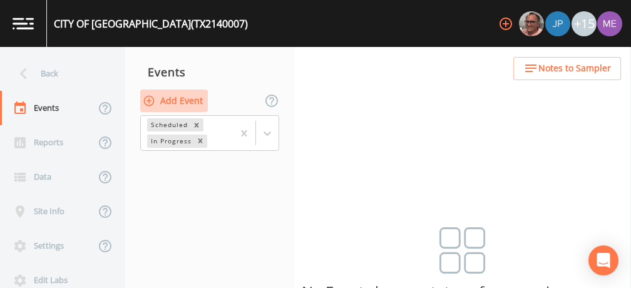
click at [174, 101] on button "Add Event" at bounding box center [174, 101] width 68 height 23
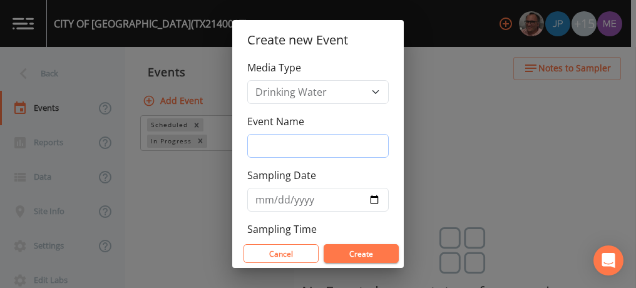
click at [270, 152] on input "Event Name" at bounding box center [318, 146] width 142 height 24
type input "3QSamples"
click at [266, 199] on input "Sampling Date" at bounding box center [318, 200] width 142 height 24
type input "[DATE]"
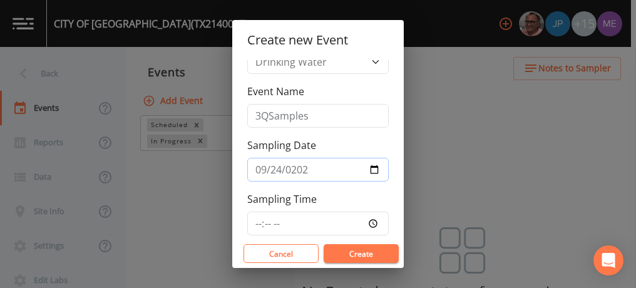
scroll to position [46, 0]
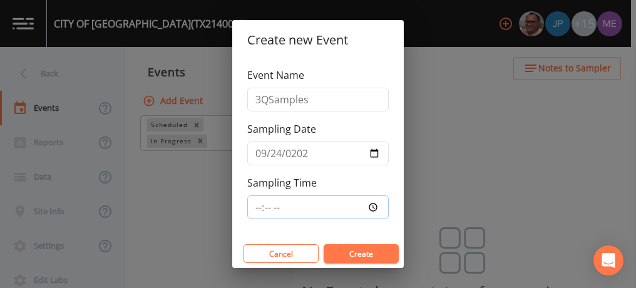
click at [259, 203] on input "Sampling Time" at bounding box center [318, 207] width 142 height 24
type input "10:00"
click at [338, 253] on button "Create" at bounding box center [361, 253] width 75 height 19
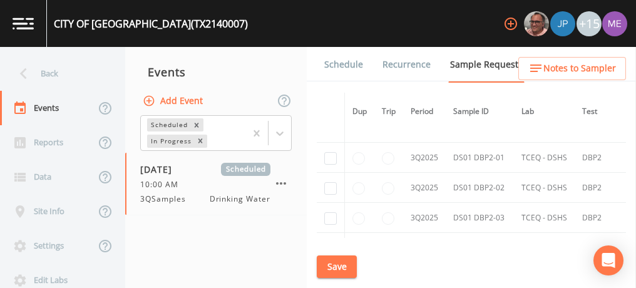
scroll to position [2943, 0]
click at [327, 150] on input "checkbox" at bounding box center [330, 156] width 13 height 13
checkbox input "true"
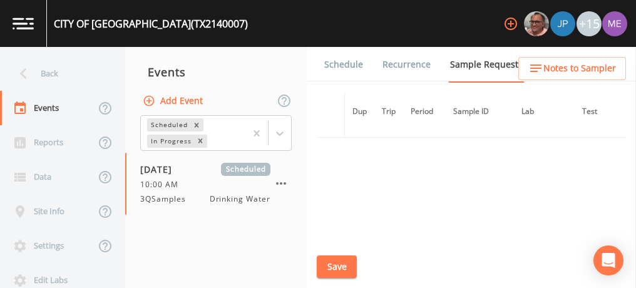
scroll to position [2486, 0]
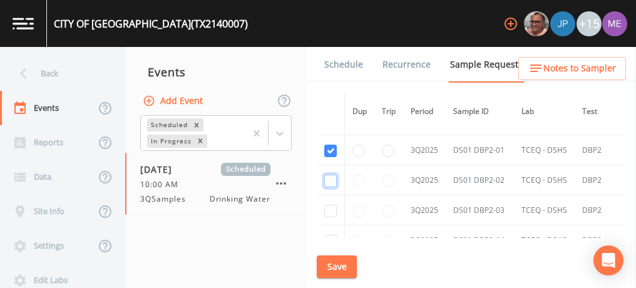
click at [330, 175] on input "checkbox" at bounding box center [330, 181] width 13 height 13
checkbox input "true"
click at [330, 205] on input "checkbox" at bounding box center [330, 211] width 13 height 13
checkbox input "true"
click at [332, 235] on input "checkbox" at bounding box center [330, 241] width 13 height 13
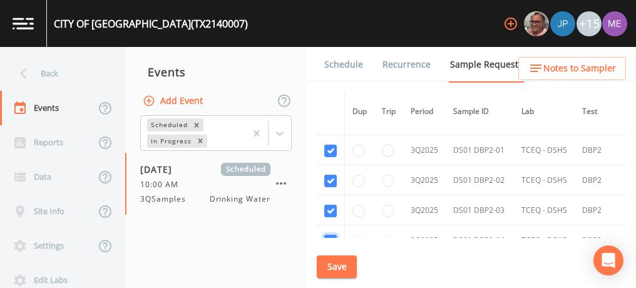
checkbox input "true"
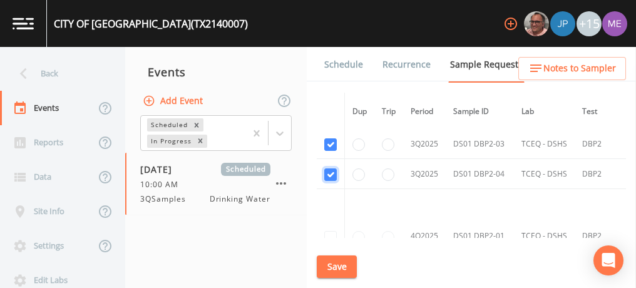
scroll to position [2554, 0]
click at [341, 271] on button "Save" at bounding box center [337, 267] width 40 height 23
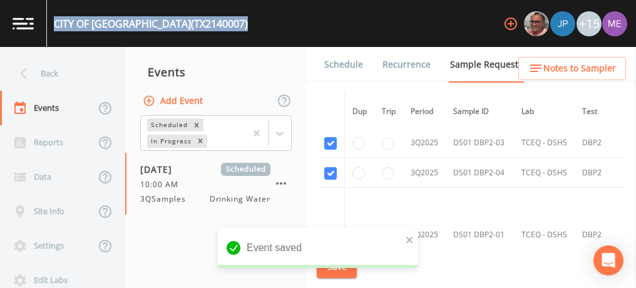
drag, startPoint x: 53, startPoint y: 22, endPoint x: 180, endPoint y: 24, distance: 127.2
click at [180, 24] on div "CITY OF ROMA (TX2140007)" at bounding box center [151, 23] width 194 height 15
copy div "CITY OF ROMA (TX2140007)"
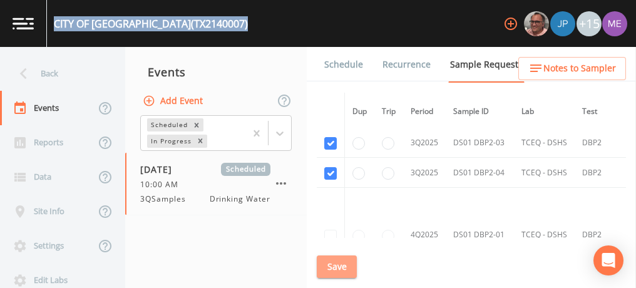
click at [340, 270] on button "Save" at bounding box center [337, 267] width 40 height 23
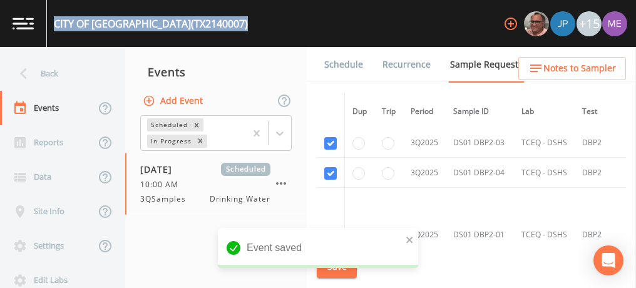
click at [343, 62] on link "Schedule" at bounding box center [344, 64] width 43 height 35
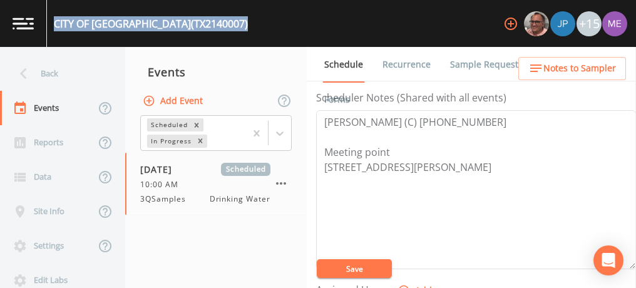
scroll to position [351, 0]
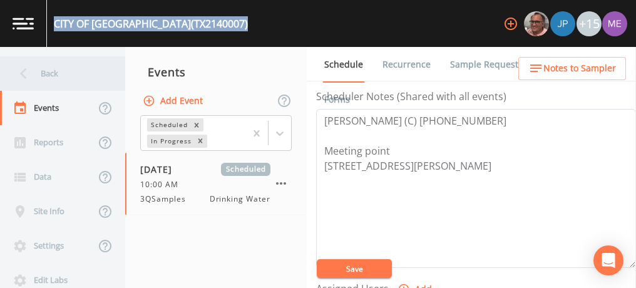
click at [49, 68] on div "Back" at bounding box center [56, 73] width 113 height 34
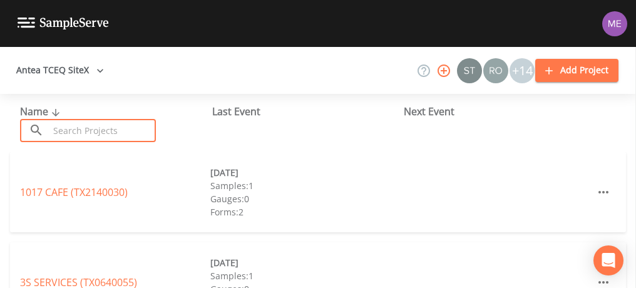
click at [83, 131] on input "text" at bounding box center [102, 130] width 107 height 23
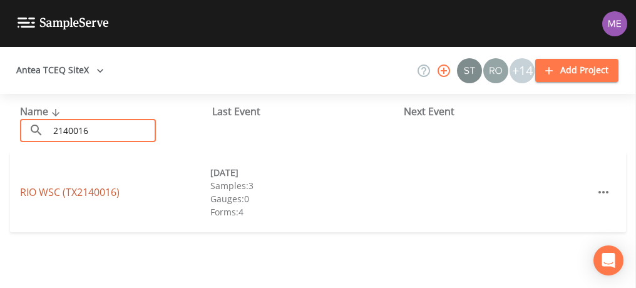
type input "2140016"
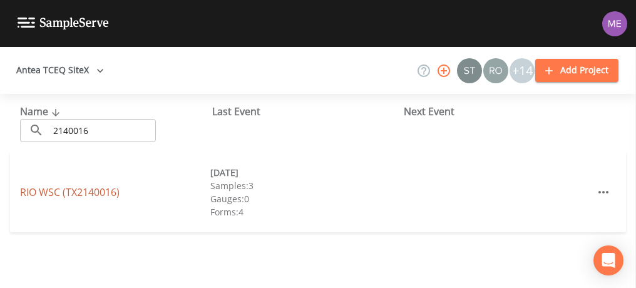
click at [61, 196] on link "RIO WSC (TX2140016)" at bounding box center [70, 192] width 100 height 14
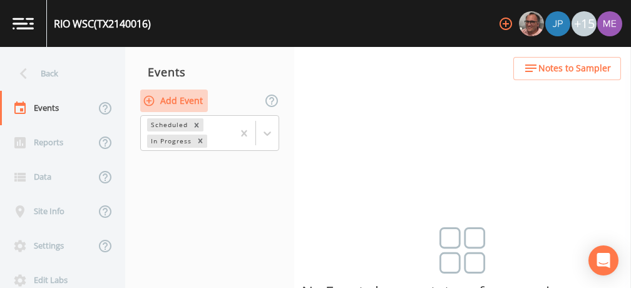
click at [185, 100] on button "Add Event" at bounding box center [174, 101] width 68 height 23
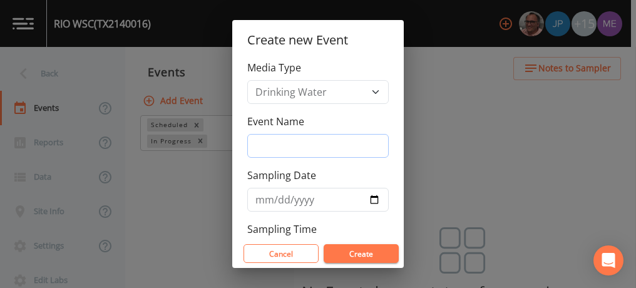
click at [265, 139] on input "Event Name" at bounding box center [318, 146] width 142 height 24
type input "3QSamples"
click at [261, 194] on input "Sampling Date" at bounding box center [318, 200] width 142 height 24
type input "2025-09-24"
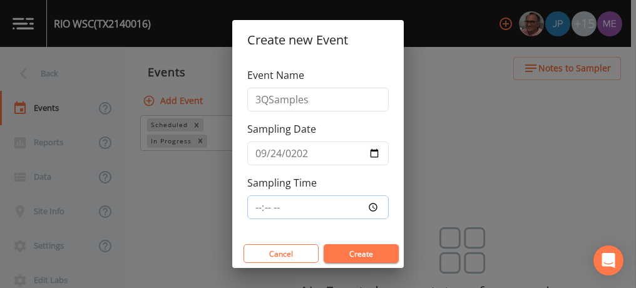
click at [256, 200] on input "Sampling Time" at bounding box center [318, 207] width 142 height 24
type input "12:30"
click at [341, 254] on button "Create" at bounding box center [361, 253] width 75 height 19
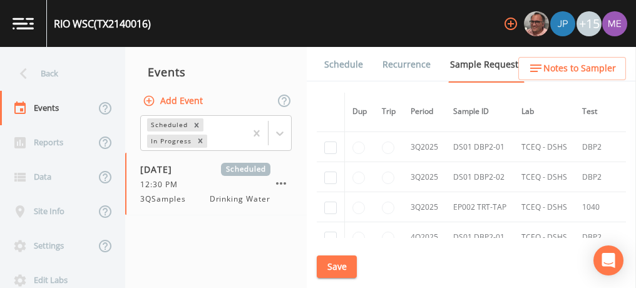
scroll to position [2306, 0]
click at [332, 139] on input "checkbox" at bounding box center [330, 145] width 13 height 13
checkbox input "true"
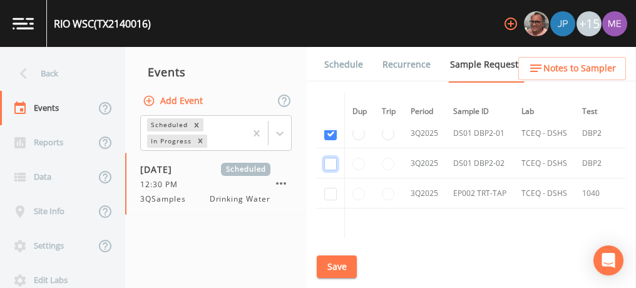
click at [330, 158] on input "checkbox" at bounding box center [330, 164] width 13 height 13
checkbox input "true"
click at [331, 188] on input "checkbox" at bounding box center [330, 194] width 13 height 13
checkbox input "true"
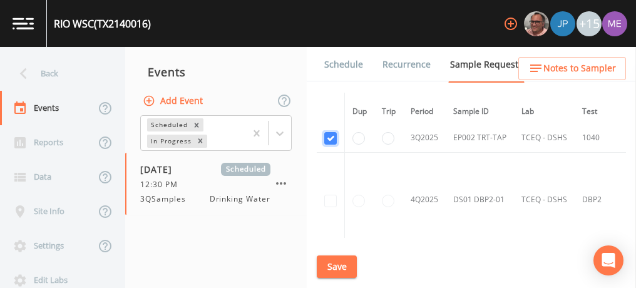
scroll to position [2013, 0]
click at [341, 262] on button "Save" at bounding box center [337, 267] width 40 height 23
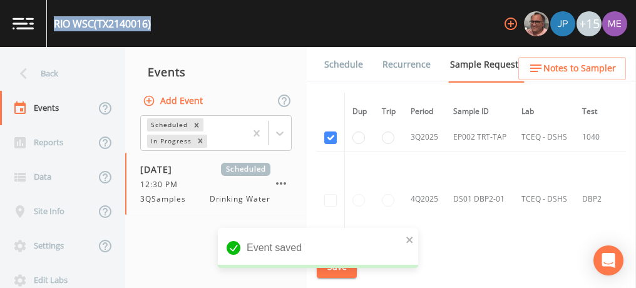
drag, startPoint x: 54, startPoint y: 22, endPoint x: 158, endPoint y: 23, distance: 104.6
click at [158, 23] on div "RIO WSC (TX2140016) +15" at bounding box center [318, 23] width 636 height 47
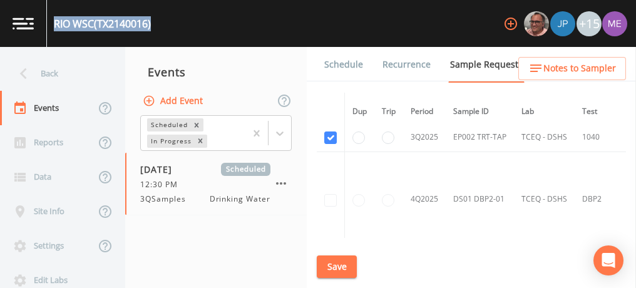
copy div "RIO WSC (TX2140016)"
click at [344, 261] on button "Save" at bounding box center [337, 267] width 40 height 23
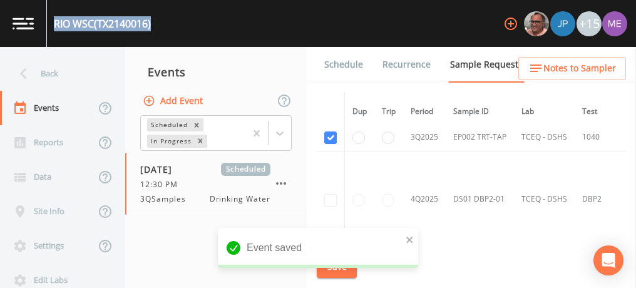
click at [342, 62] on link "Schedule" at bounding box center [344, 64] width 43 height 35
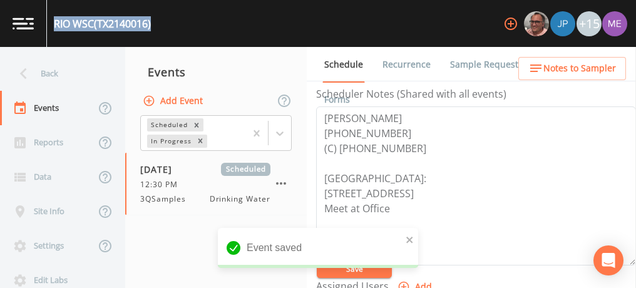
scroll to position [354, 0]
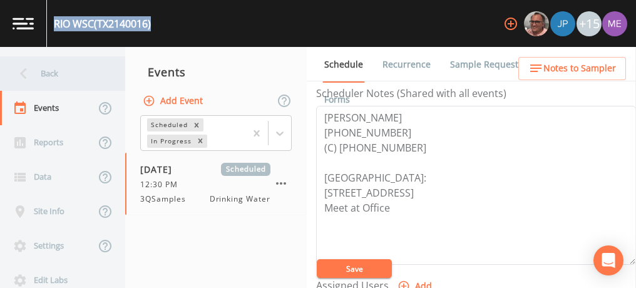
click at [46, 72] on div "Back" at bounding box center [56, 73] width 113 height 34
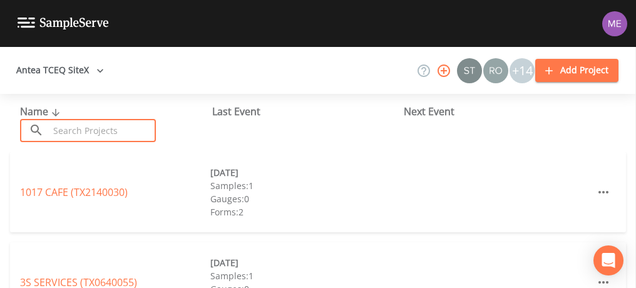
click at [86, 137] on input "text" at bounding box center [102, 130] width 107 height 23
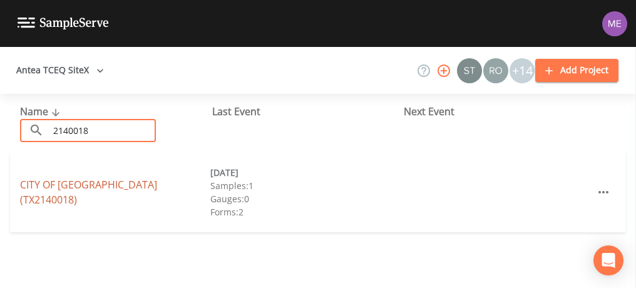
type input "2140018"
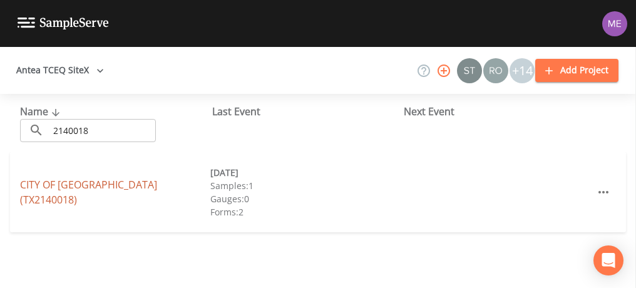
click at [90, 190] on link "CITY OF RIO GRANDE CITY (TX2140018)" at bounding box center [88, 192] width 137 height 29
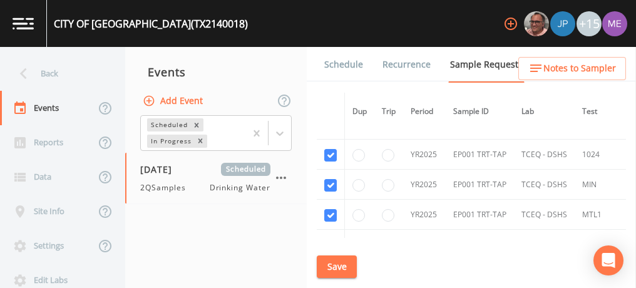
scroll to position [1862, 0]
click at [328, 150] on input "checkbox" at bounding box center [330, 156] width 13 height 13
checkbox input "false"
click at [331, 180] on input "checkbox" at bounding box center [330, 186] width 13 height 13
checkbox input "false"
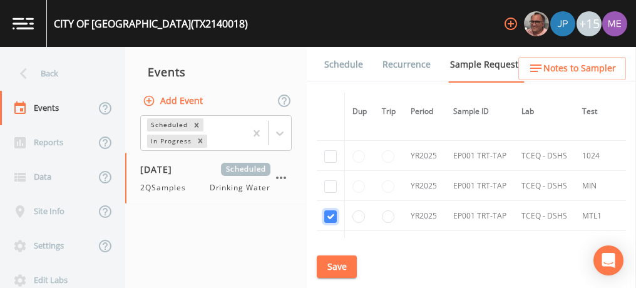
click at [331, 212] on input "checkbox" at bounding box center [330, 216] width 13 height 13
checkbox input "false"
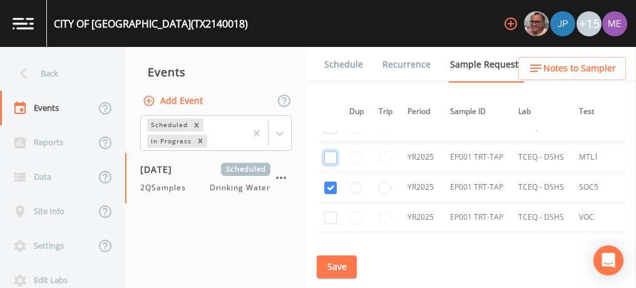
scroll to position [1940, 3]
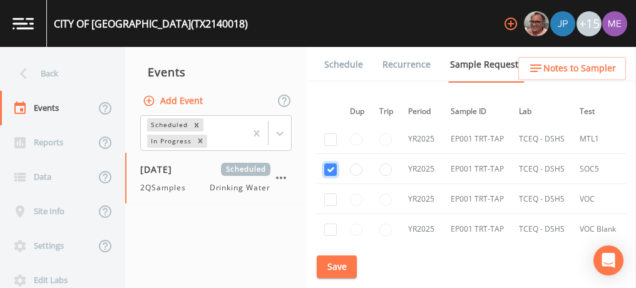
click at [328, 163] on input "checkbox" at bounding box center [330, 169] width 13 height 13
checkbox input "false"
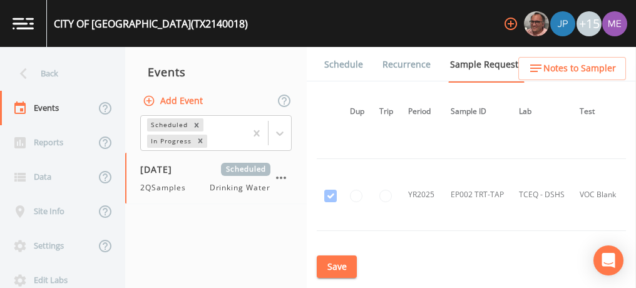
scroll to position [2769, 3]
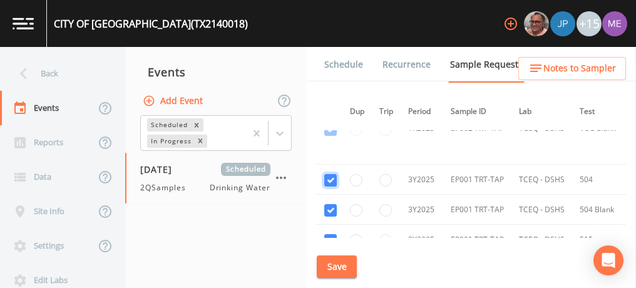
click at [329, 174] on input "checkbox" at bounding box center [330, 180] width 13 height 13
checkbox input "false"
click at [330, 204] on input "checkbox" at bounding box center [330, 210] width 13 height 13
checkbox input "false"
click at [331, 234] on input "checkbox" at bounding box center [330, 240] width 13 height 13
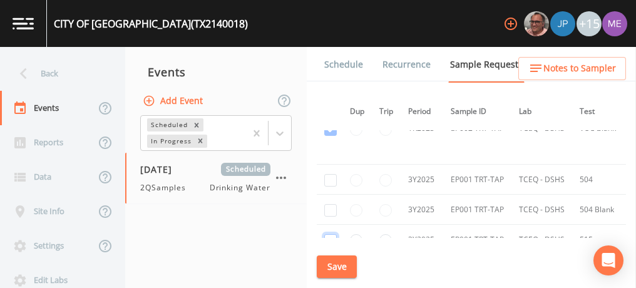
checkbox input "false"
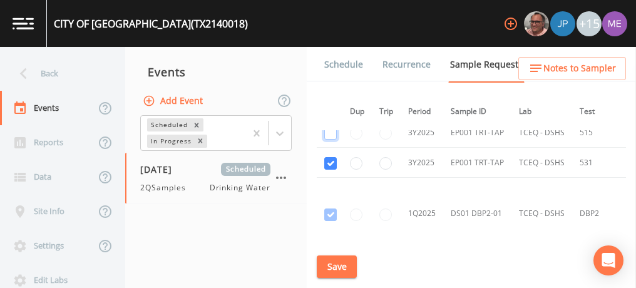
scroll to position [2877, 3]
click at [328, 157] on input "checkbox" at bounding box center [330, 163] width 13 height 13
checkbox input "false"
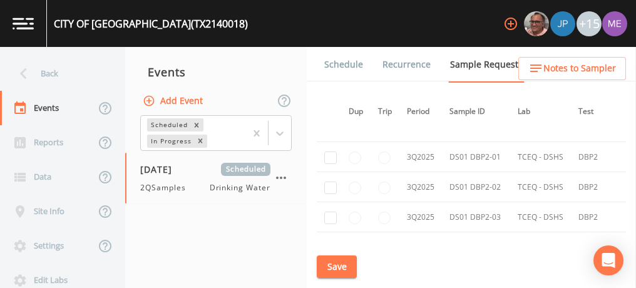
scroll to position [3479, 4]
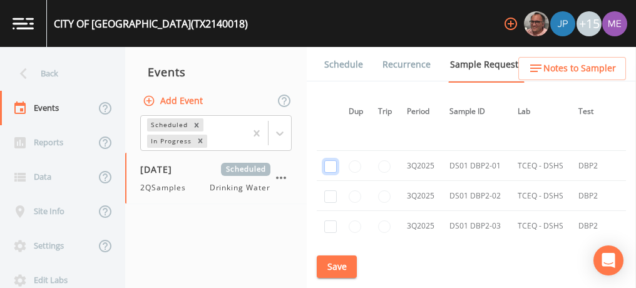
click at [330, 160] on input "checkbox" at bounding box center [330, 166] width 13 height 13
checkbox input "true"
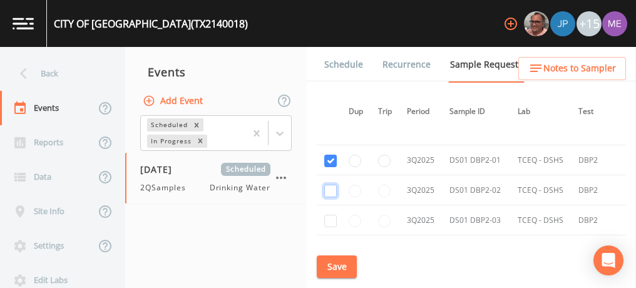
click at [332, 185] on input "checkbox" at bounding box center [330, 191] width 13 height 13
checkbox input "true"
click at [333, 215] on input "checkbox" at bounding box center [330, 221] width 13 height 13
checkbox input "true"
click at [332, 245] on input "checkbox" at bounding box center [330, 251] width 13 height 13
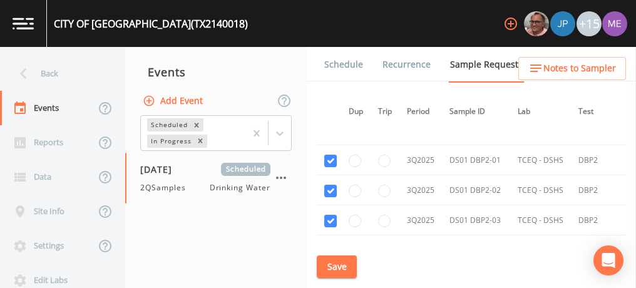
checkbox input "true"
click at [341, 267] on button "Save" at bounding box center [337, 267] width 40 height 23
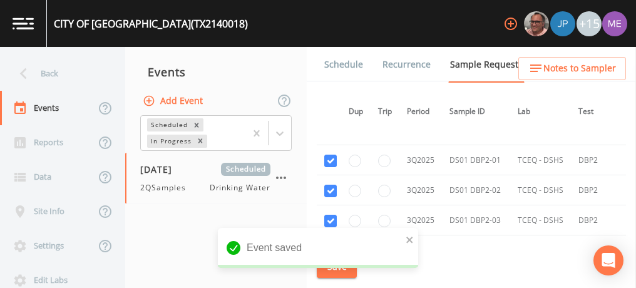
click at [348, 60] on link "Schedule" at bounding box center [344, 64] width 43 height 35
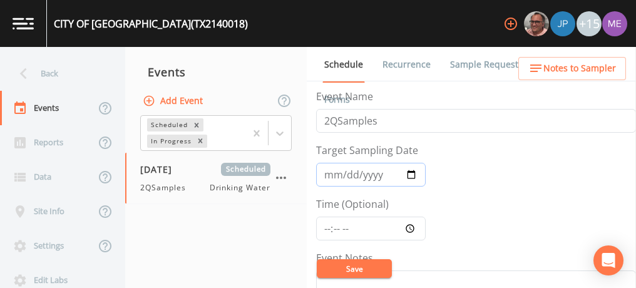
click at [346, 171] on input "2025-06-24" at bounding box center [371, 175] width 110 height 24
type input "2025-06-25"
click at [325, 229] on input "Time (Optional)" at bounding box center [371, 229] width 110 height 24
type input "08:00"
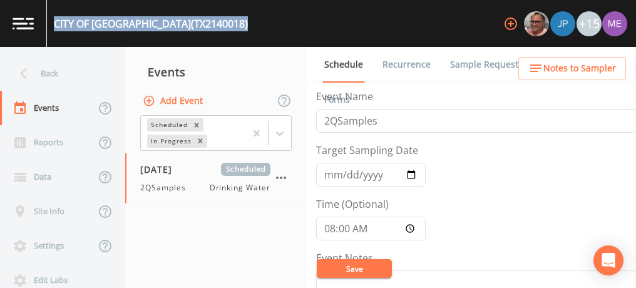
drag, startPoint x: 54, startPoint y: 23, endPoint x: 239, endPoint y: 23, distance: 184.1
click at [239, 23] on div "CITY OF RIO GRANDE CITY (TX2140018) +15" at bounding box center [318, 23] width 636 height 47
copy div "CITY OF RIO GRANDE CITY (TX2140018)"
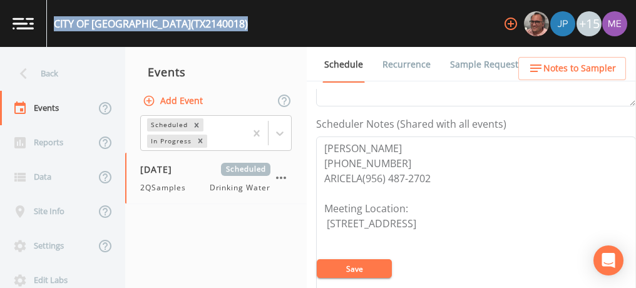
scroll to position [333, 0]
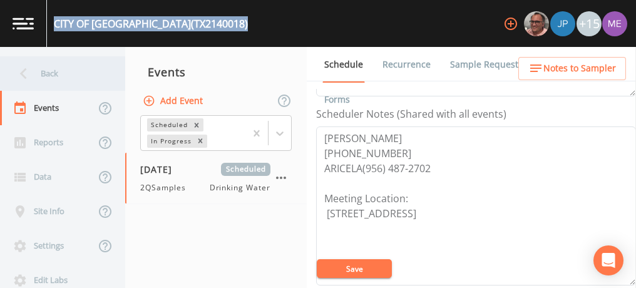
click at [50, 77] on div "Back" at bounding box center [56, 73] width 113 height 34
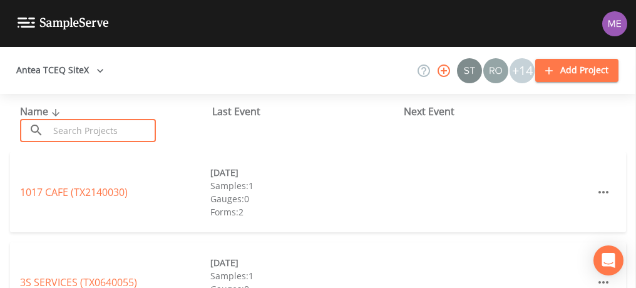
click at [75, 132] on input "text" at bounding box center [102, 130] width 107 height 23
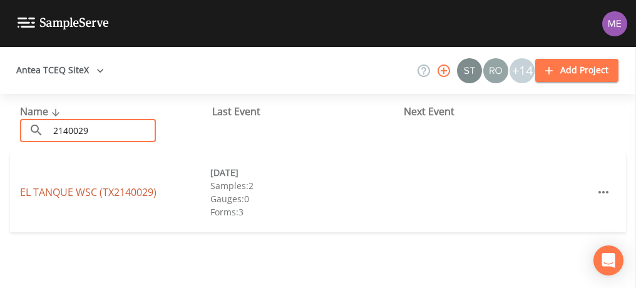
type input "2140029"
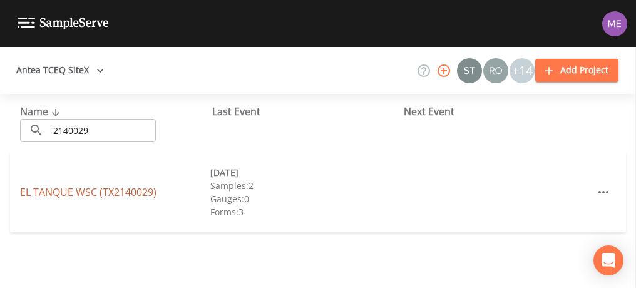
click at [90, 191] on link "EL TANQUE WSC (TX2140029)" at bounding box center [88, 192] width 137 height 14
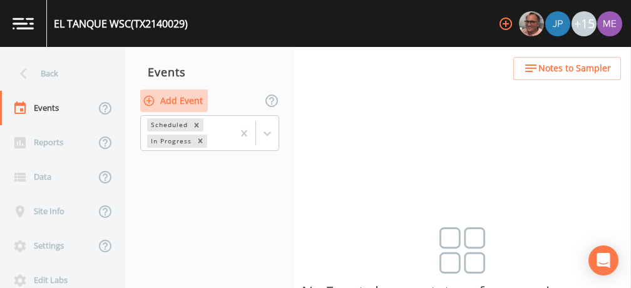
click at [193, 100] on button "Add Event" at bounding box center [174, 101] width 68 height 23
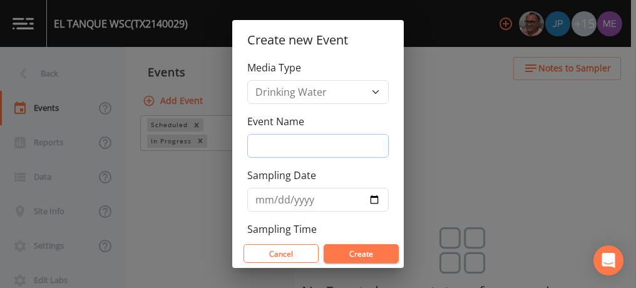
click at [276, 142] on input "Event Name" at bounding box center [318, 146] width 142 height 24
type input "3QSamples"
click at [264, 199] on input "Sampling Date" at bounding box center [318, 200] width 142 height 24
type input "2025-09-25"
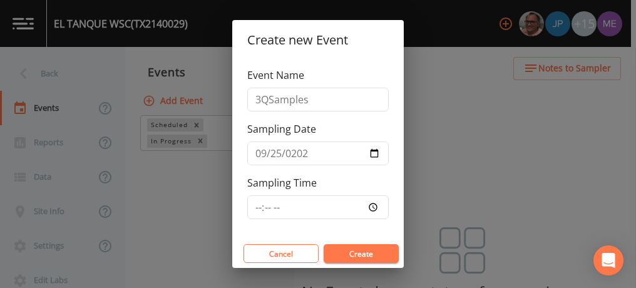
click at [353, 251] on button "Create" at bounding box center [361, 253] width 75 height 19
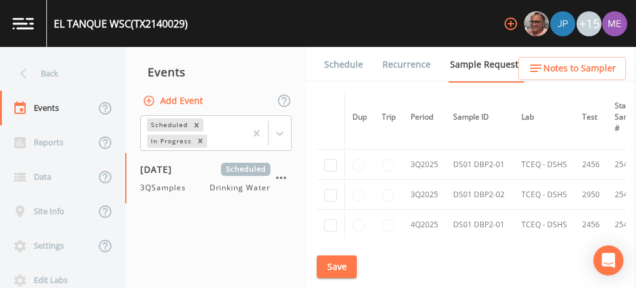
scroll to position [1144, 0]
click at [331, 160] on input "checkbox" at bounding box center [330, 166] width 13 height 13
checkbox input "true"
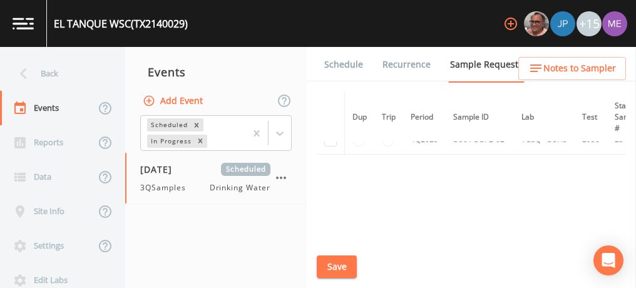
scroll to position [969, 0]
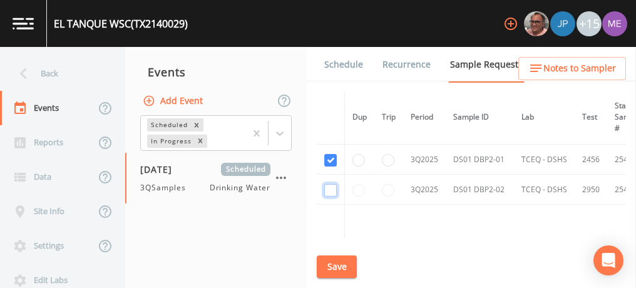
click at [331, 184] on input "checkbox" at bounding box center [330, 190] width 13 height 13
checkbox input "true"
click at [343, 262] on button "Save" at bounding box center [337, 267] width 40 height 23
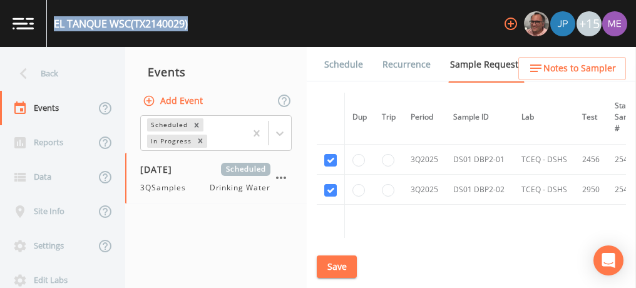
drag, startPoint x: 54, startPoint y: 24, endPoint x: 201, endPoint y: 21, distance: 146.6
click at [201, 21] on div "EL TANQUE WSC (TX2140029) +15" at bounding box center [318, 23] width 636 height 47
copy div "EL TANQUE WSC (TX2140029)"
click at [333, 63] on link "Schedule" at bounding box center [344, 64] width 43 height 35
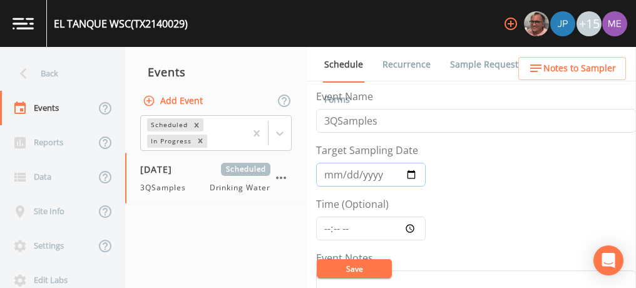
click at [350, 170] on input "2025-09-25" at bounding box center [371, 175] width 110 height 24
type input "2025-09-24"
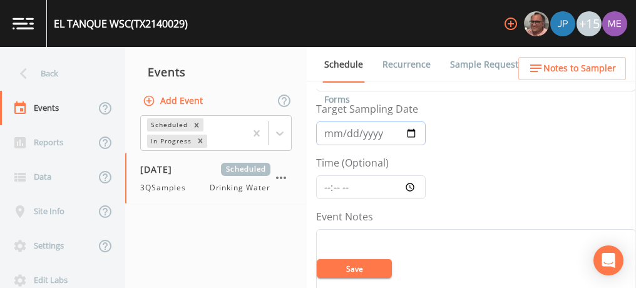
scroll to position [24, 0]
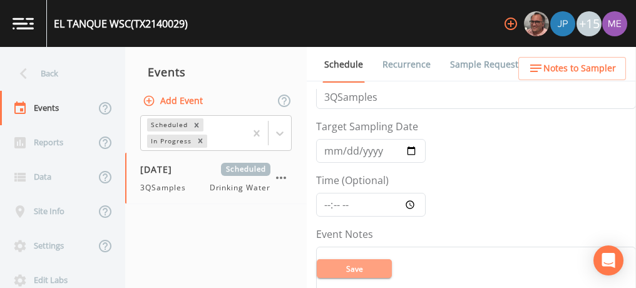
click at [369, 271] on button "Save" at bounding box center [354, 268] width 75 height 19
click at [325, 204] on input "Time (Optional)" at bounding box center [371, 205] width 110 height 24
type input "13:30"
click at [348, 265] on button "Save" at bounding box center [354, 268] width 75 height 19
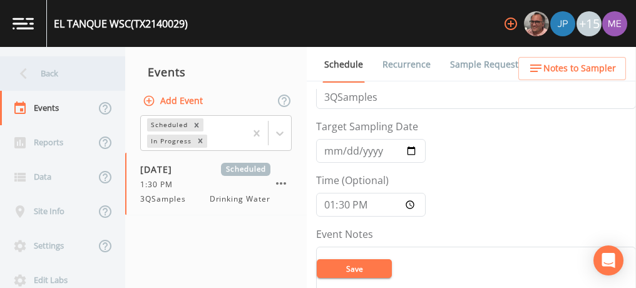
click at [46, 72] on div "Back" at bounding box center [56, 73] width 113 height 34
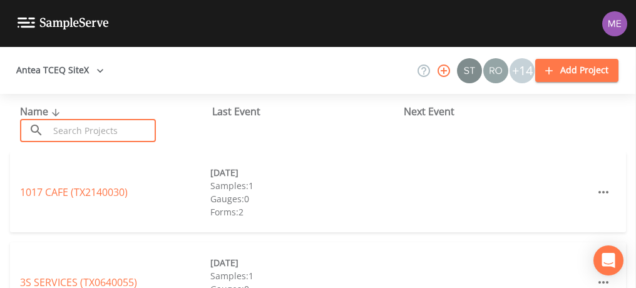
click at [76, 130] on input "text" at bounding box center [102, 130] width 107 height 23
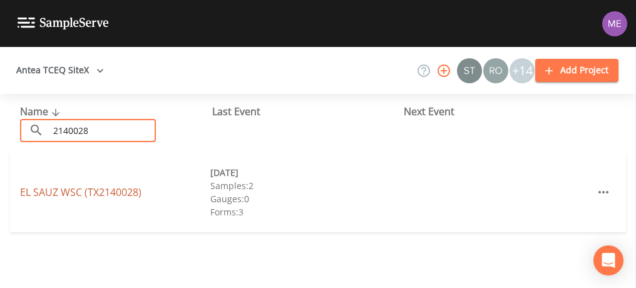
type input "2140028"
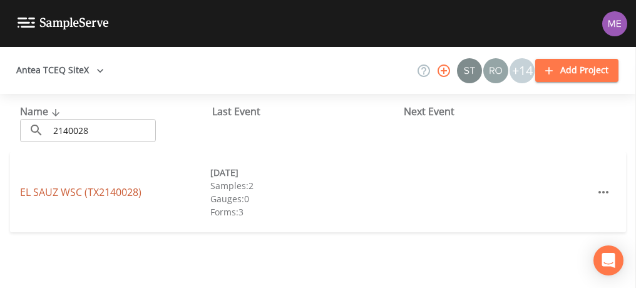
click at [74, 189] on link "EL SAUZ WSC (TX2140028)" at bounding box center [80, 192] width 121 height 14
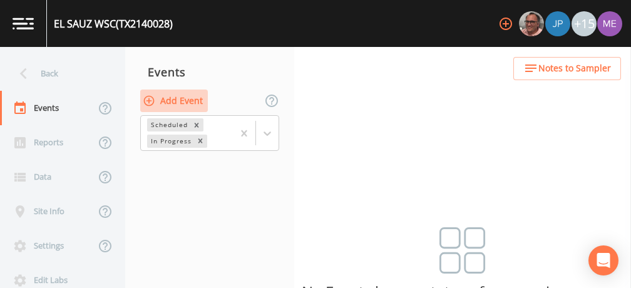
click at [194, 98] on button "Add Event" at bounding box center [174, 101] width 68 height 23
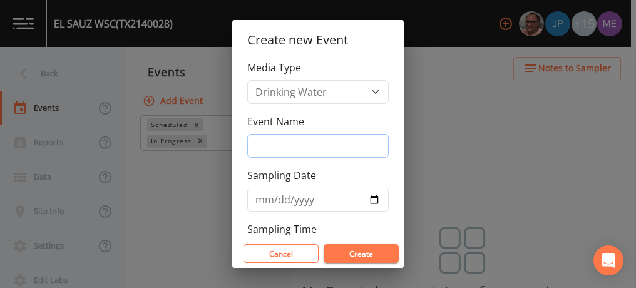
click at [301, 145] on input "Event Name" at bounding box center [318, 146] width 142 height 24
type input "3QSamples"
click at [267, 197] on input "Sampling Date" at bounding box center [318, 200] width 142 height 24
type input "2025-09-25"
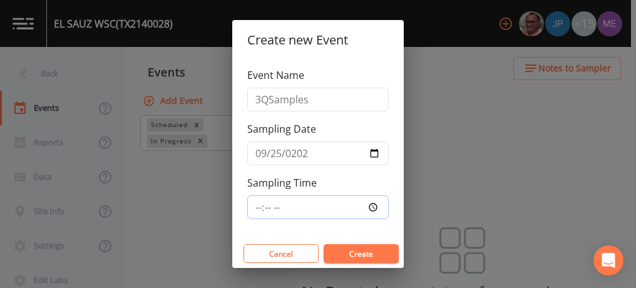
click at [261, 205] on input "Sampling Time" at bounding box center [318, 207] width 142 height 24
type input "10:00"
click at [352, 252] on button "Create" at bounding box center [361, 253] width 75 height 19
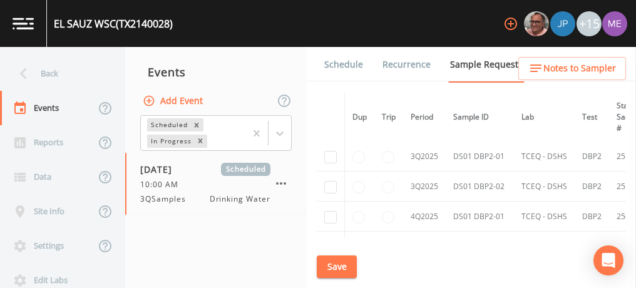
scroll to position [1151, 0]
click at [333, 153] on input "checkbox" at bounding box center [330, 159] width 13 height 13
checkbox input "true"
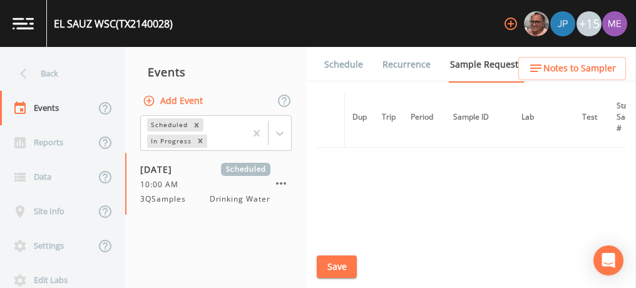
scroll to position [977, 0]
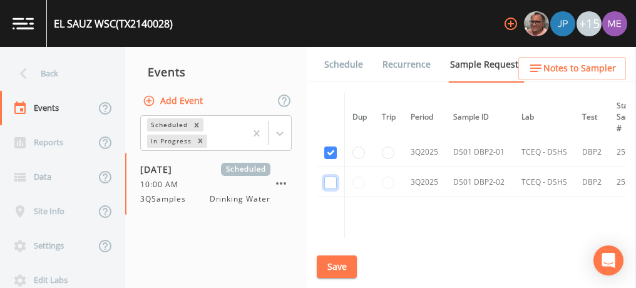
click at [331, 180] on input "checkbox" at bounding box center [330, 183] width 13 height 13
checkbox input "true"
click at [332, 262] on button "Save" at bounding box center [337, 267] width 40 height 23
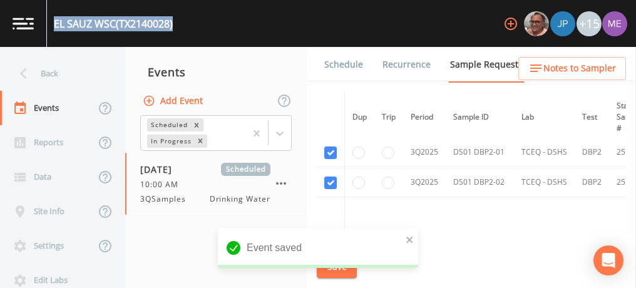
drag, startPoint x: 55, startPoint y: 21, endPoint x: 175, endPoint y: 22, distance: 120.2
click at [173, 22] on div "EL SAUZ WSC (TX2140028)" at bounding box center [113, 23] width 119 height 15
copy div "EL SAUZ WSC (TX2140028)"
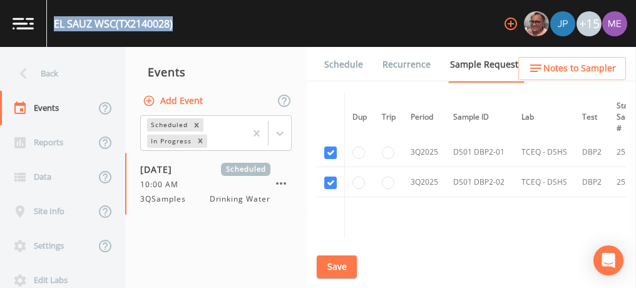
click at [339, 67] on link "Schedule" at bounding box center [344, 64] width 43 height 35
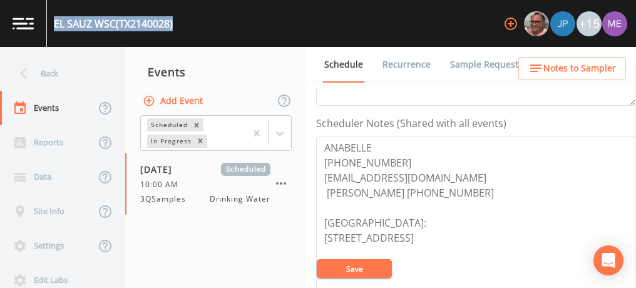
scroll to position [338, 0]
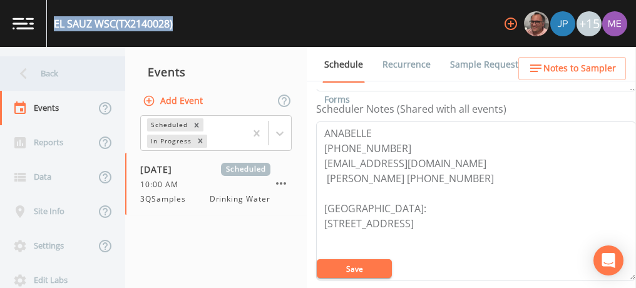
click at [39, 71] on div "Back" at bounding box center [56, 73] width 113 height 34
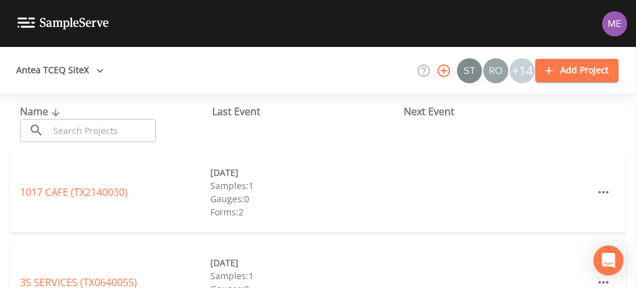
click at [76, 133] on input "text" at bounding box center [102, 130] width 107 height 23
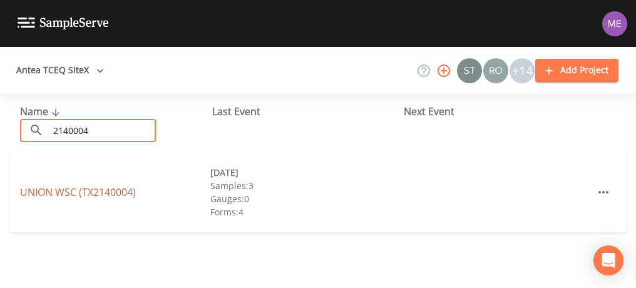
type input "2140004"
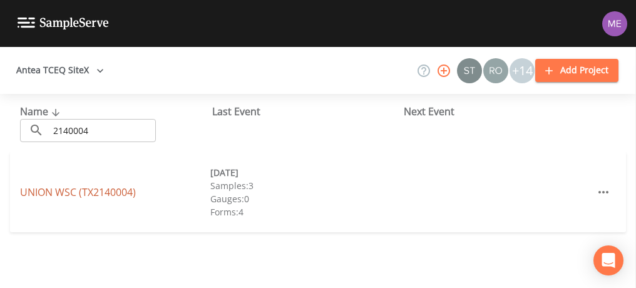
click at [91, 195] on link "UNION WSC (TX2140004)" at bounding box center [78, 192] width 116 height 14
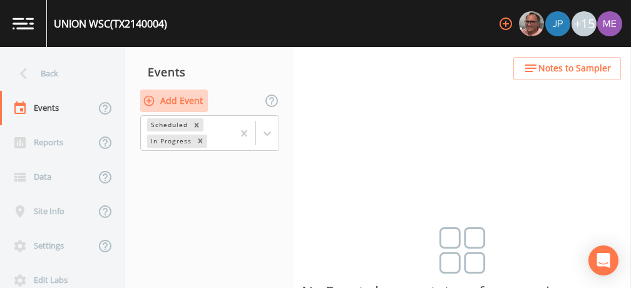
click at [185, 101] on button "Add Event" at bounding box center [174, 101] width 68 height 23
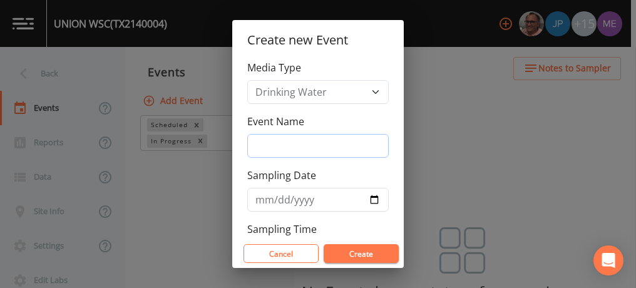
click at [276, 142] on input "Event Name" at bounding box center [318, 146] width 142 height 24
type input "3QSamples"
click at [261, 195] on input "Sampling Date" at bounding box center [318, 200] width 142 height 24
type input "2025-09-25"
click at [355, 256] on button "Create" at bounding box center [361, 253] width 75 height 19
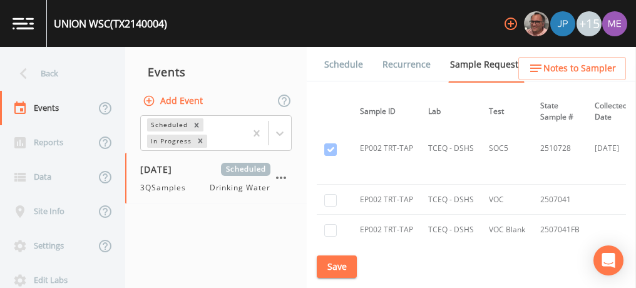
scroll to position [1242, 0]
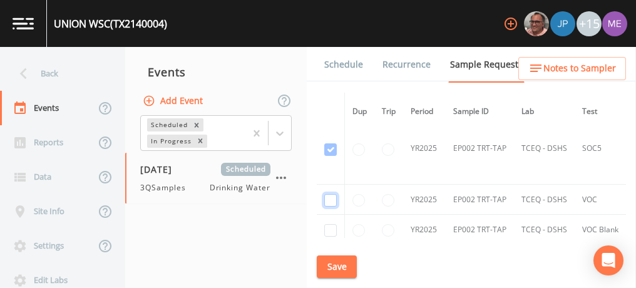
click at [330, 194] on input "checkbox" at bounding box center [330, 200] width 13 height 13
checkbox input "true"
click at [334, 224] on input "checkbox" at bounding box center [330, 230] width 13 height 13
checkbox input "true"
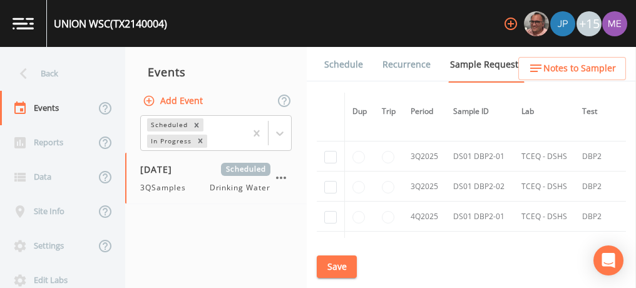
scroll to position [1970, 0]
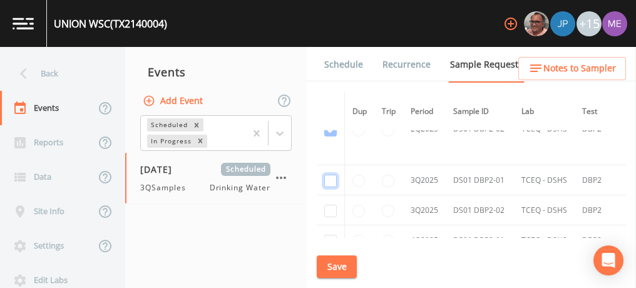
click at [329, 175] on input "checkbox" at bounding box center [330, 181] width 13 height 13
checkbox input "true"
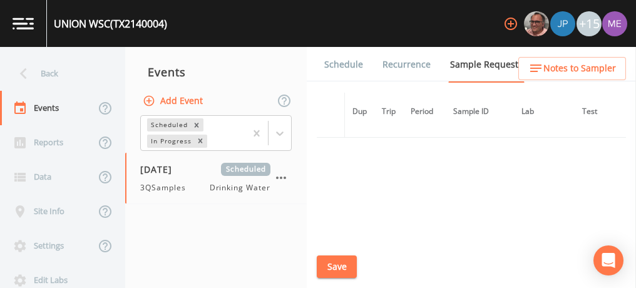
scroll to position [1671, 0]
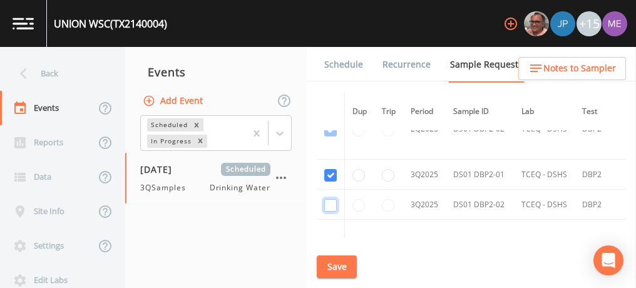
click at [331, 199] on input "checkbox" at bounding box center [330, 205] width 13 height 13
checkbox input "true"
click at [347, 266] on button "Save" at bounding box center [337, 267] width 40 height 23
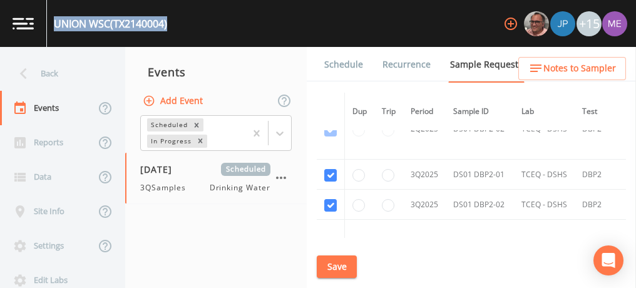
drag, startPoint x: 56, startPoint y: 23, endPoint x: 172, endPoint y: 23, distance: 115.2
click at [172, 23] on div "UNION WSC (TX2140004) +15" at bounding box center [318, 23] width 636 height 47
copy div "UNION WSC (TX2140004)"
click at [337, 66] on link "Schedule" at bounding box center [344, 64] width 43 height 35
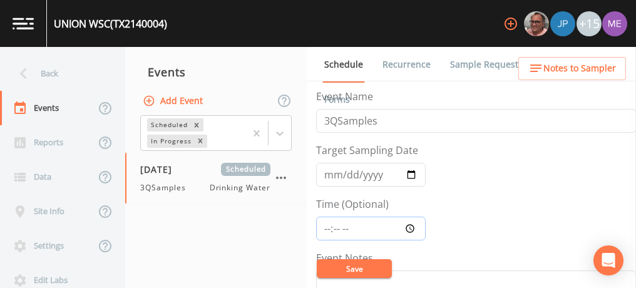
click at [323, 225] on input "Time (Optional)" at bounding box center [371, 229] width 110 height 24
type input "11:30"
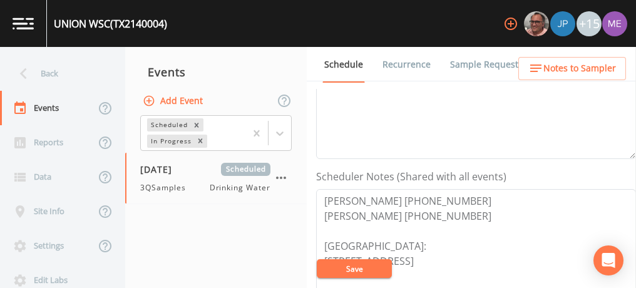
scroll to position [282, 0]
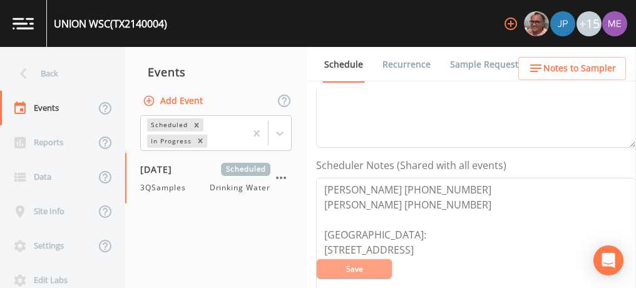
click at [345, 264] on button "Save" at bounding box center [354, 268] width 75 height 19
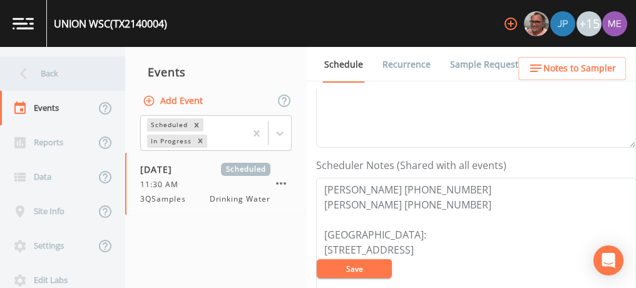
click at [62, 78] on div "Back" at bounding box center [56, 73] width 113 height 34
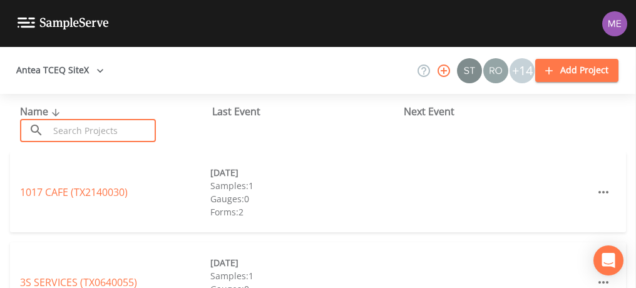
click at [91, 132] on input "text" at bounding box center [102, 130] width 107 height 23
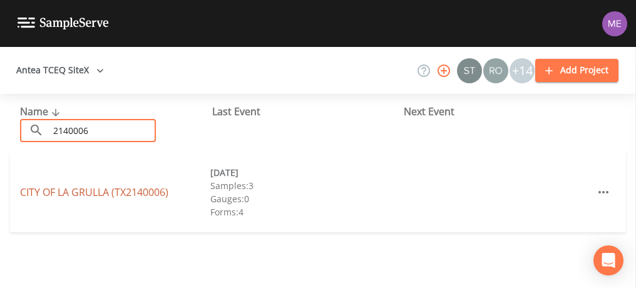
type input "2140006"
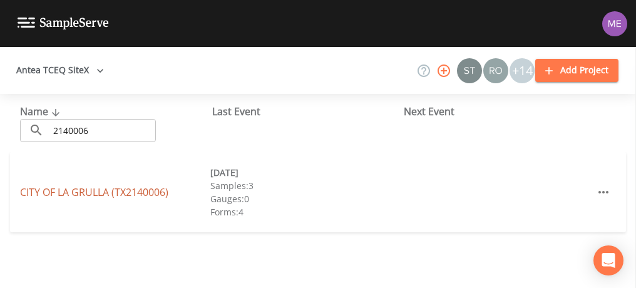
click at [88, 195] on link "CITY OF LA GRULLA (TX2140006)" at bounding box center [94, 192] width 148 height 14
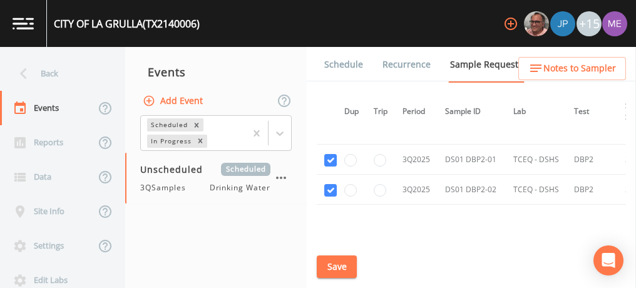
scroll to position [1621, 8]
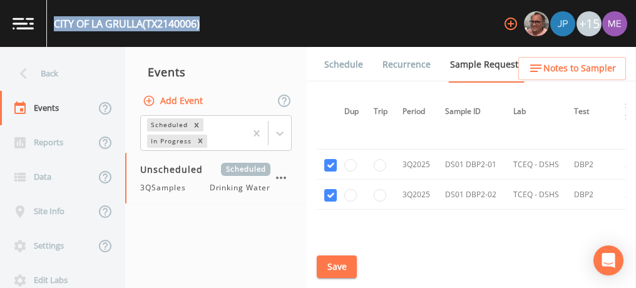
drag, startPoint x: 54, startPoint y: 27, endPoint x: 208, endPoint y: 28, distance: 153.4
click at [208, 28] on div "CITY OF LA GRULLA (TX2140006) +15" at bounding box center [318, 23] width 636 height 47
copy div "CITY OF LA GRULLA (TX2140006)"
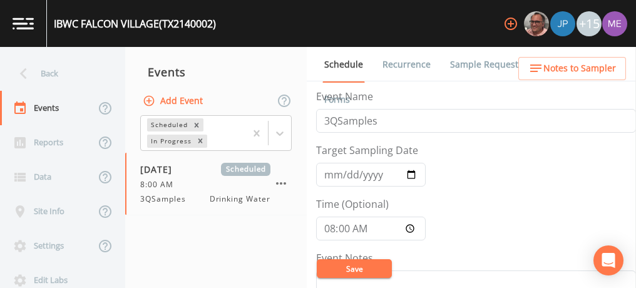
scroll to position [329, 0]
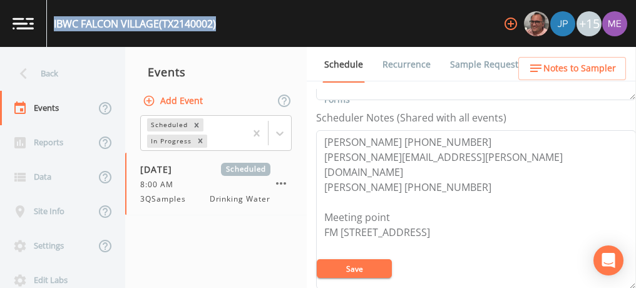
drag, startPoint x: 53, startPoint y: 21, endPoint x: 224, endPoint y: 28, distance: 171.1
click at [224, 28] on div "[GEOGRAPHIC_DATA] (TX2140002) +15" at bounding box center [318, 23] width 636 height 47
copy div "[GEOGRAPHIC_DATA] (TX2140002)"
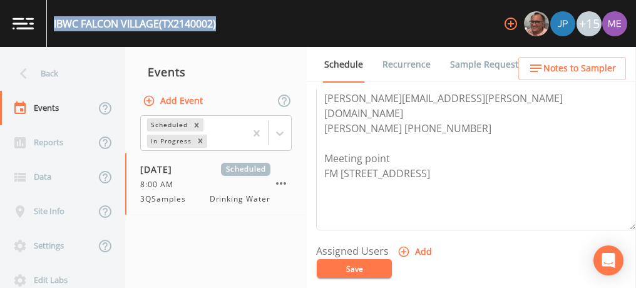
scroll to position [388, 0]
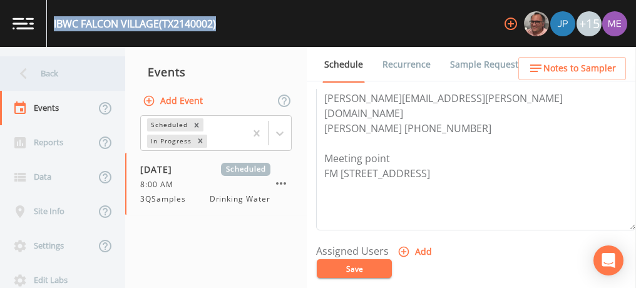
click at [42, 68] on div "Back" at bounding box center [56, 73] width 113 height 34
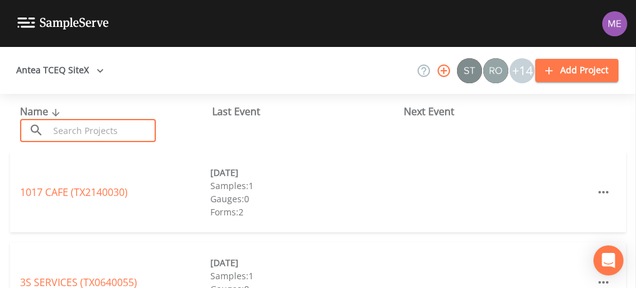
click at [90, 137] on input "text" at bounding box center [102, 130] width 107 height 23
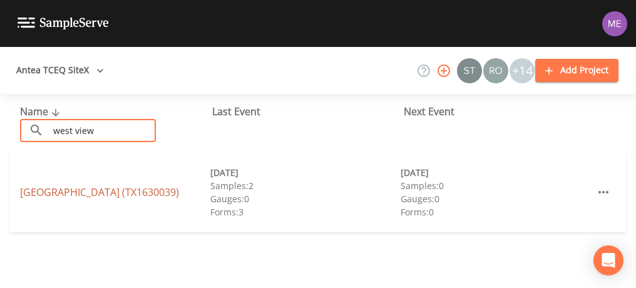
type input "west view"
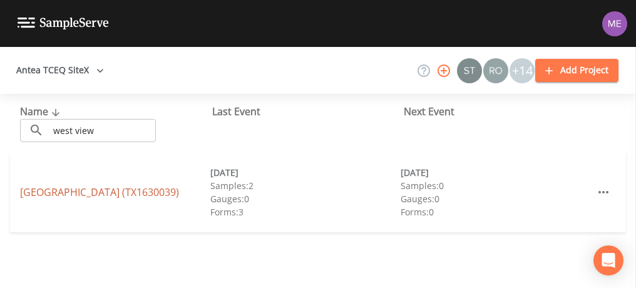
click at [80, 193] on link "[GEOGRAPHIC_DATA] (TX1630039)" at bounding box center [99, 192] width 159 height 14
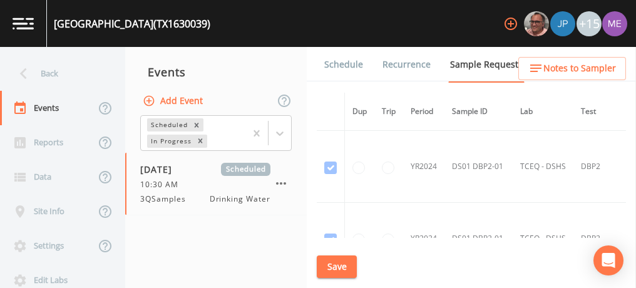
click at [352, 64] on link "Schedule" at bounding box center [344, 64] width 43 height 35
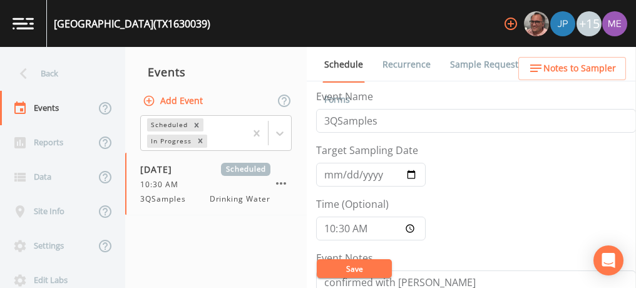
click at [495, 66] on link "Sample Requests" at bounding box center [486, 64] width 76 height 35
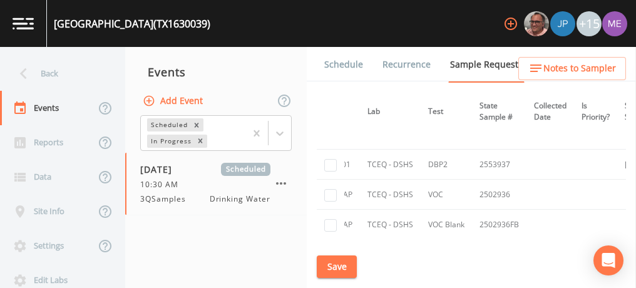
scroll to position [701, 0]
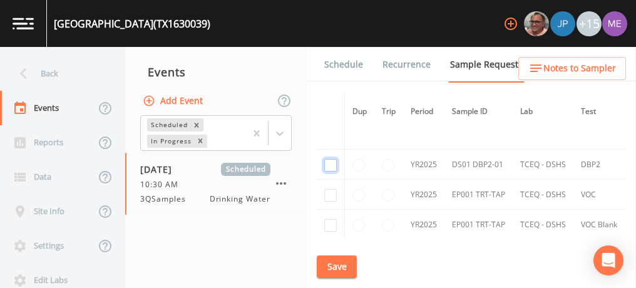
click at [329, 160] on input "checkbox" at bounding box center [330, 165] width 13 height 13
checkbox input "true"
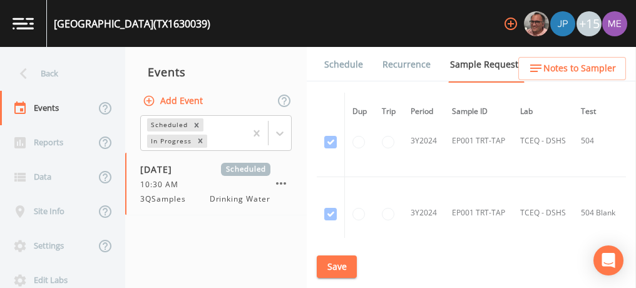
scroll to position [385, 0]
click at [347, 61] on link "Schedule" at bounding box center [344, 64] width 43 height 35
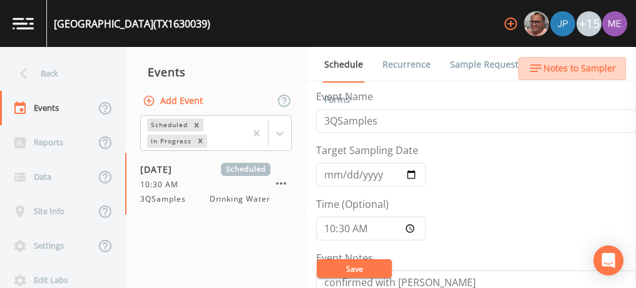
click at [578, 68] on span "Notes to Sampler" at bounding box center [580, 69] width 73 height 16
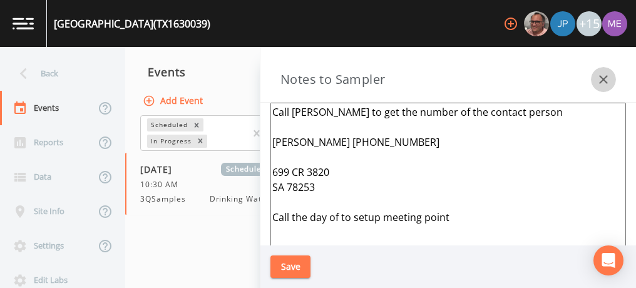
click at [601, 80] on icon "button" at bounding box center [603, 79] width 15 height 15
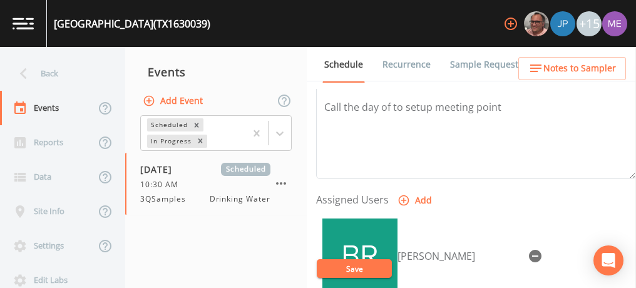
scroll to position [443, 0]
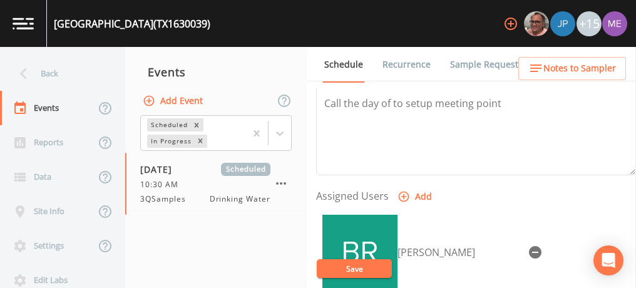
click at [460, 64] on link "Sample Requests" at bounding box center [486, 64] width 76 height 35
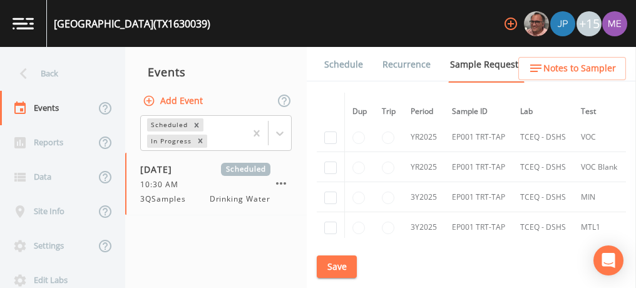
scroll to position [708, 0]
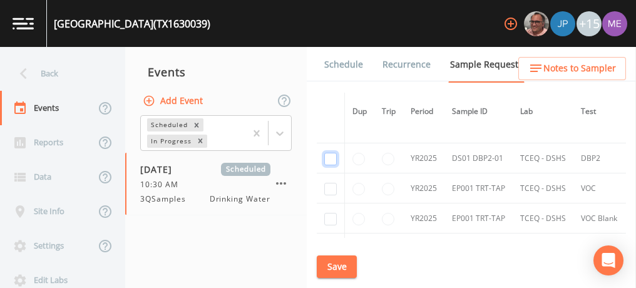
click at [334, 154] on input "checkbox" at bounding box center [330, 159] width 13 height 13
checkbox input "true"
click at [347, 263] on button "Save" at bounding box center [337, 267] width 40 height 23
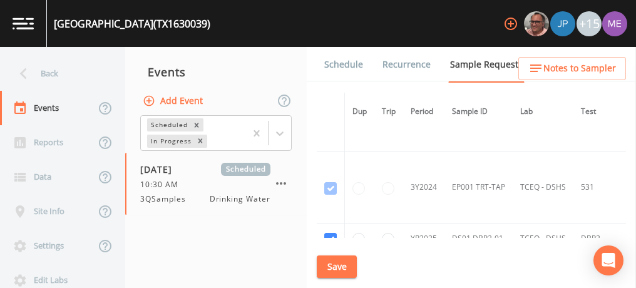
scroll to position [627, 0]
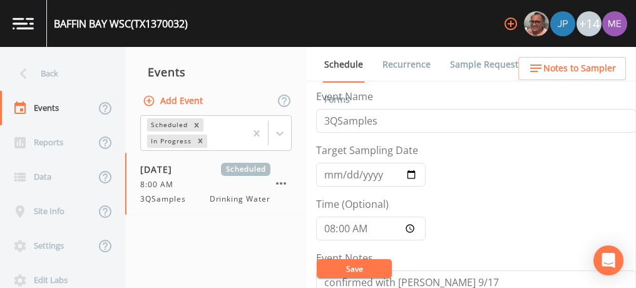
scroll to position [53, 0]
